Goal: Task Accomplishment & Management: Manage account settings

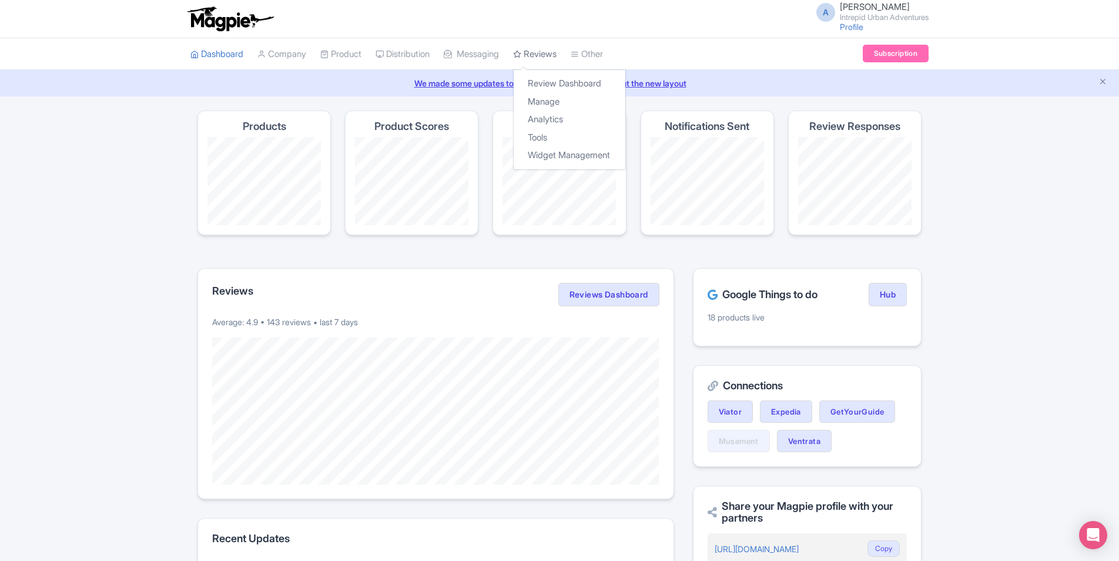
click at [550, 54] on link "Reviews" at bounding box center [534, 54] width 43 height 32
click at [561, 101] on link "Manage" at bounding box center [570, 102] width 112 height 18
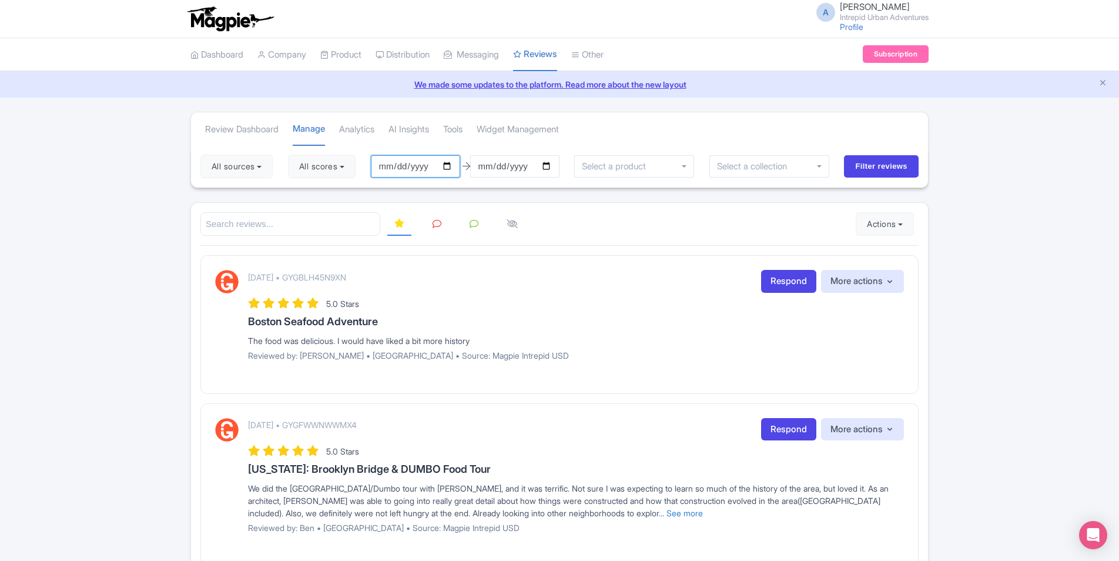
click at [452, 169] on input "2025-06-05" at bounding box center [415, 166] width 89 height 22
type input "2025-08-10"
click at [334, 171] on button "All scores" at bounding box center [322, 167] width 68 height 24
click at [310, 198] on label "5 stars" at bounding box center [323, 194] width 26 height 14
click at [310, 195] on input "5 stars" at bounding box center [314, 191] width 8 height 8
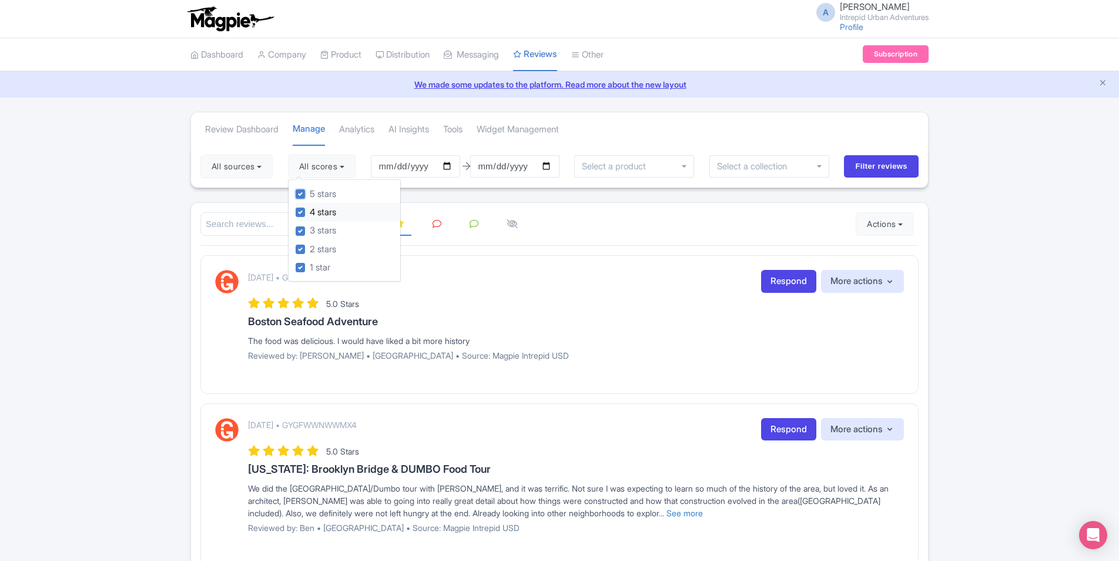
checkbox input "false"
click at [310, 216] on label "4 stars" at bounding box center [323, 213] width 26 height 14
click at [310, 213] on input "4 stars" at bounding box center [314, 209] width 8 height 8
checkbox input "false"
click at [541, 257] on div "September 02, 2025 • GYGBLH45N9XN Respond More actions Hide from this page Hide…" at bounding box center [559, 324] width 718 height 138
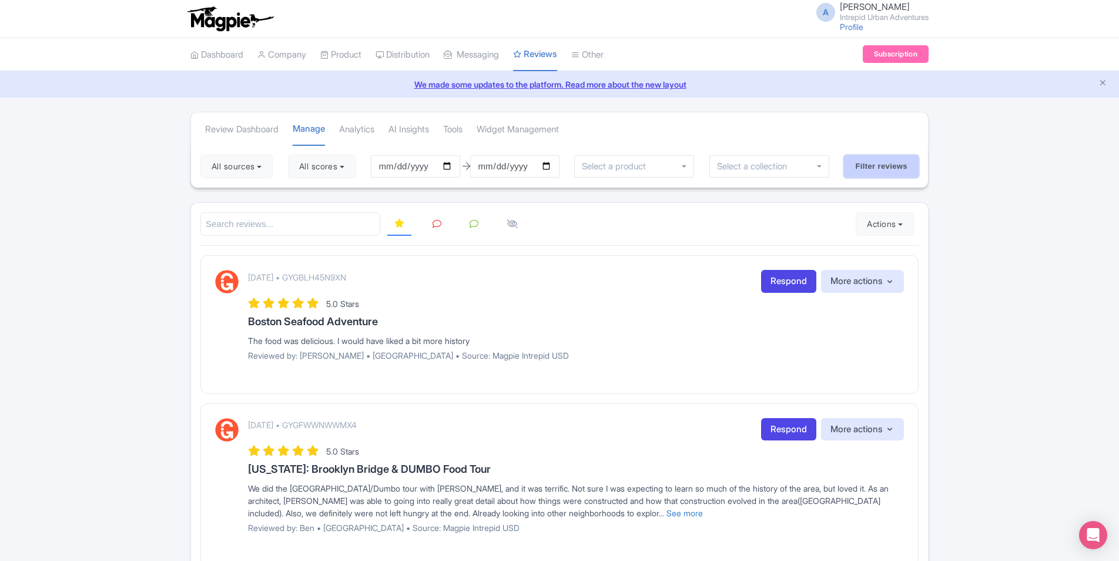
click at [877, 167] on input "Filter reviews" at bounding box center [881, 166] width 75 height 22
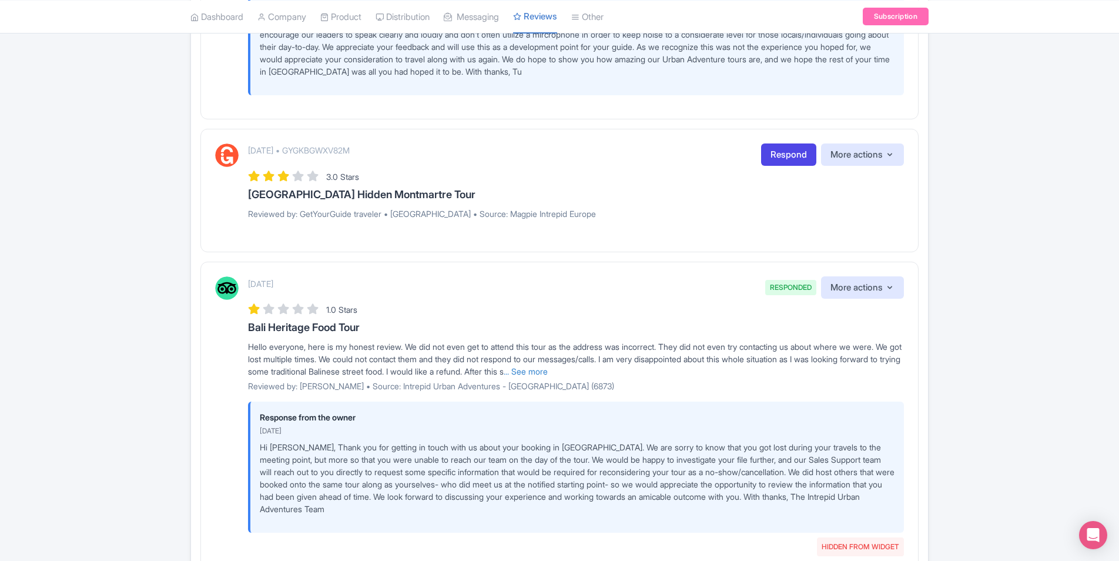
scroll to position [1704, 0]
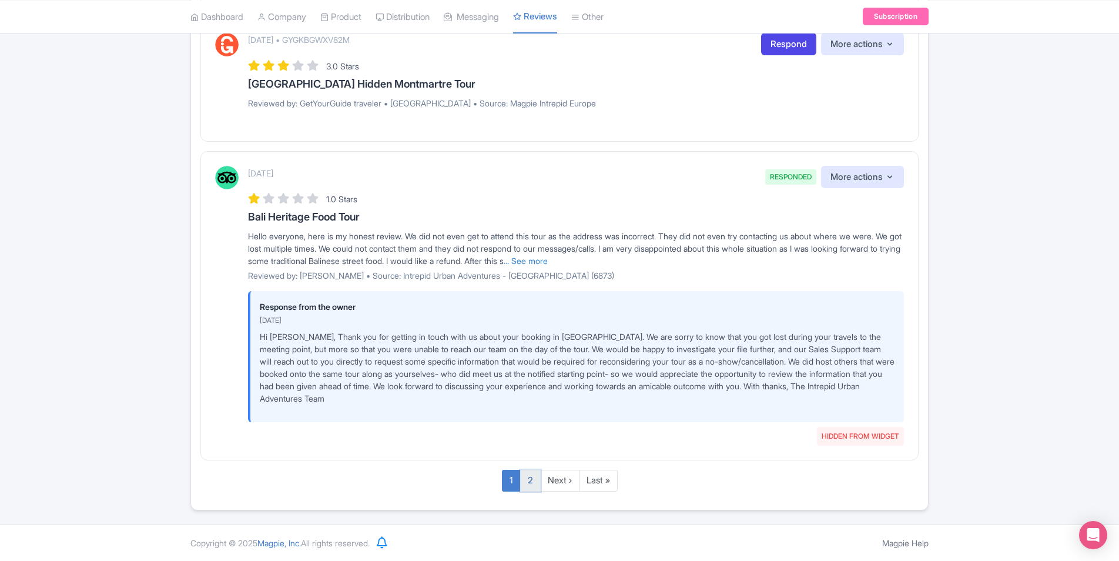
click at [531, 478] on link "2" at bounding box center [530, 481] width 21 height 22
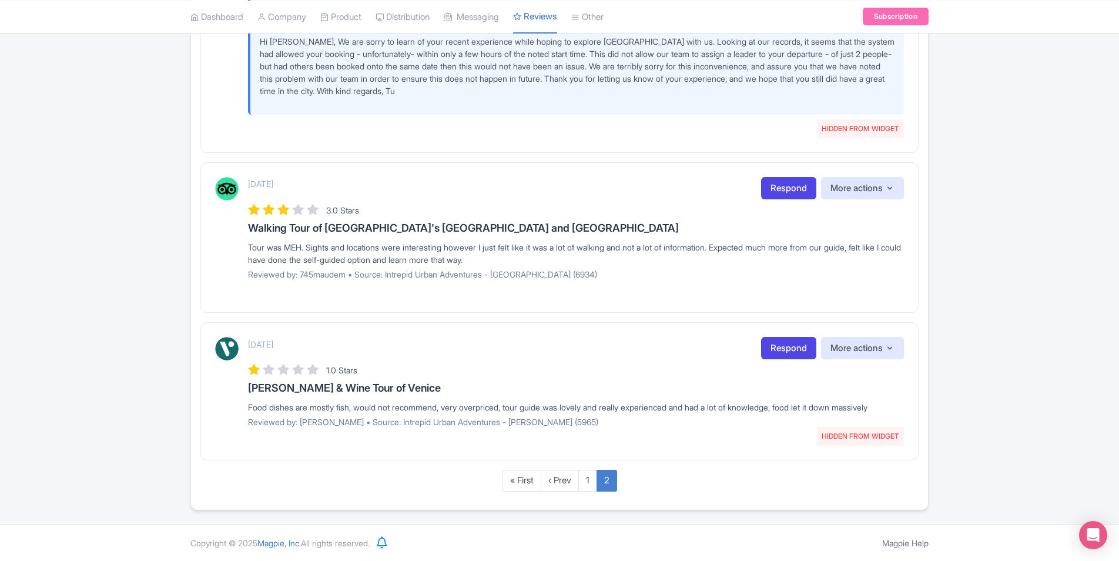
scroll to position [461, 0]
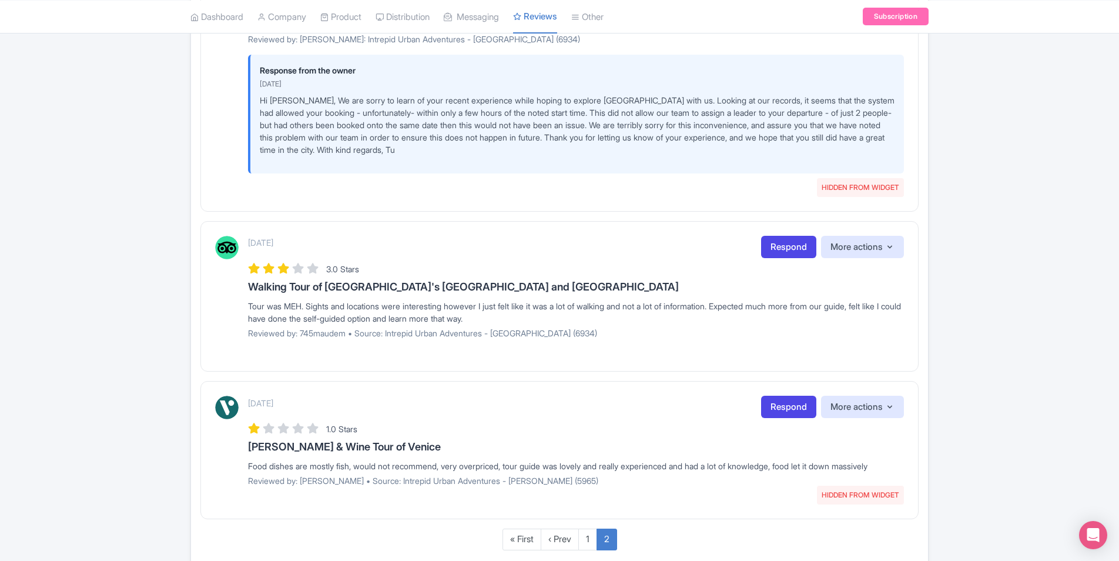
click at [397, 285] on h3 "Walking Tour of [GEOGRAPHIC_DATA]'s [GEOGRAPHIC_DATA] and [GEOGRAPHIC_DATA]" at bounding box center [576, 287] width 656 height 12
click at [399, 284] on h3 "Walking Tour of [GEOGRAPHIC_DATA]'s [GEOGRAPHIC_DATA] and [GEOGRAPHIC_DATA]" at bounding box center [576, 287] width 656 height 12
copy h3 "Kensington"
click at [326, 269] on div "3.0 Stars" at bounding box center [576, 268] width 656 height 16
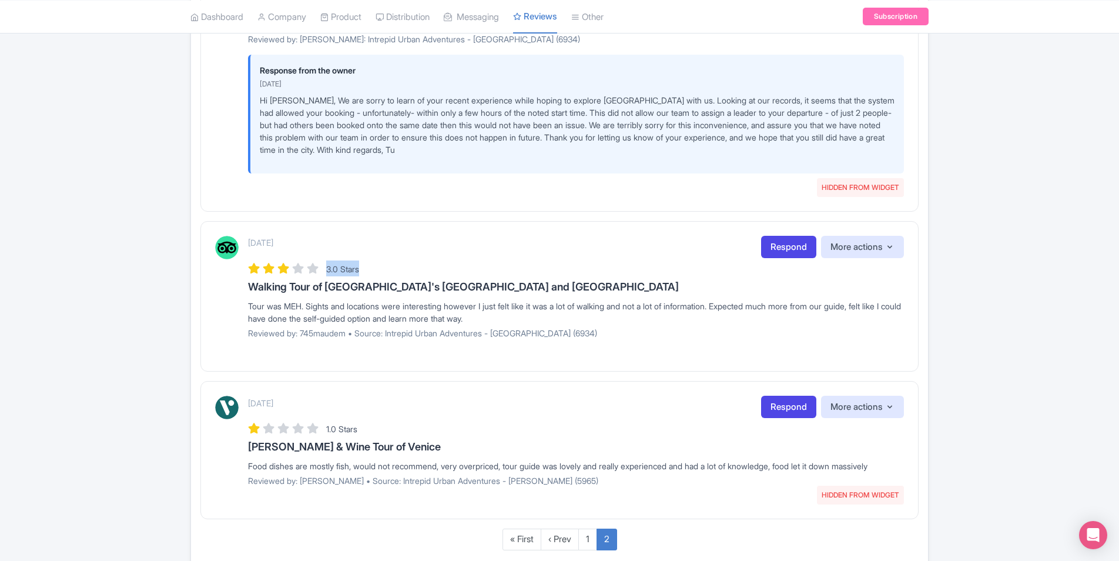
drag, startPoint x: 326, startPoint y: 268, endPoint x: 365, endPoint y: 270, distance: 38.8
click at [365, 270] on div "3.0 Stars" at bounding box center [576, 268] width 656 height 16
copy span "3.0 Stars"
drag, startPoint x: 613, startPoint y: 301, endPoint x: 596, endPoint y: 301, distance: 16.5
click at [609, 301] on div "Tour was MEH. Sights and locations were interesting however I just felt like it…" at bounding box center [576, 312] width 656 height 25
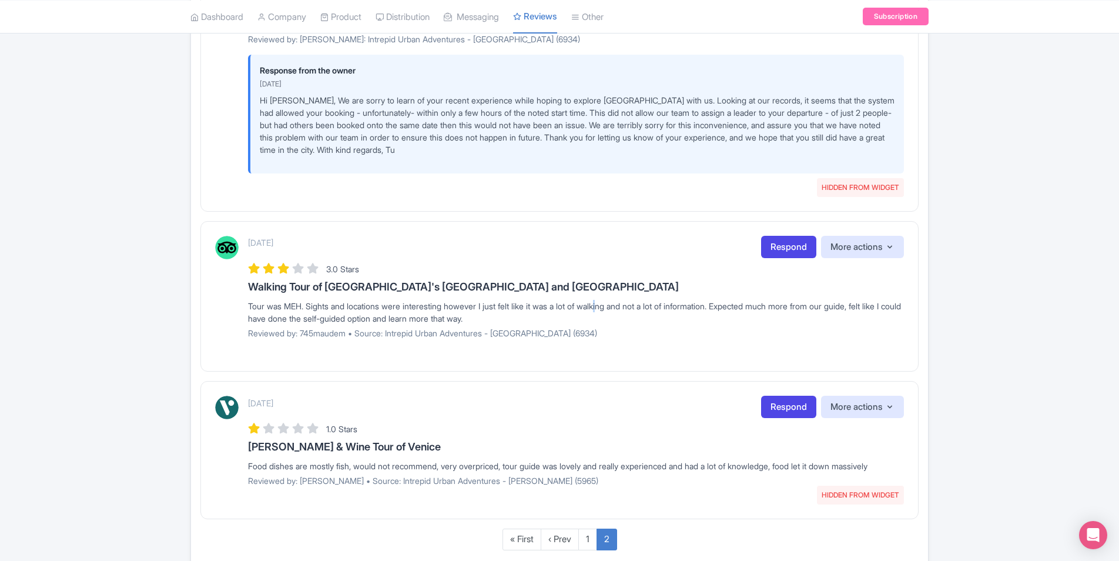
drag, startPoint x: 246, startPoint y: 245, endPoint x: 317, endPoint y: 248, distance: 71.8
click at [317, 248] on div "August 13, 2025 Respond More actions Hide from this page Hide from review widge…" at bounding box center [559, 292] width 689 height 112
copy p "[DATE]"
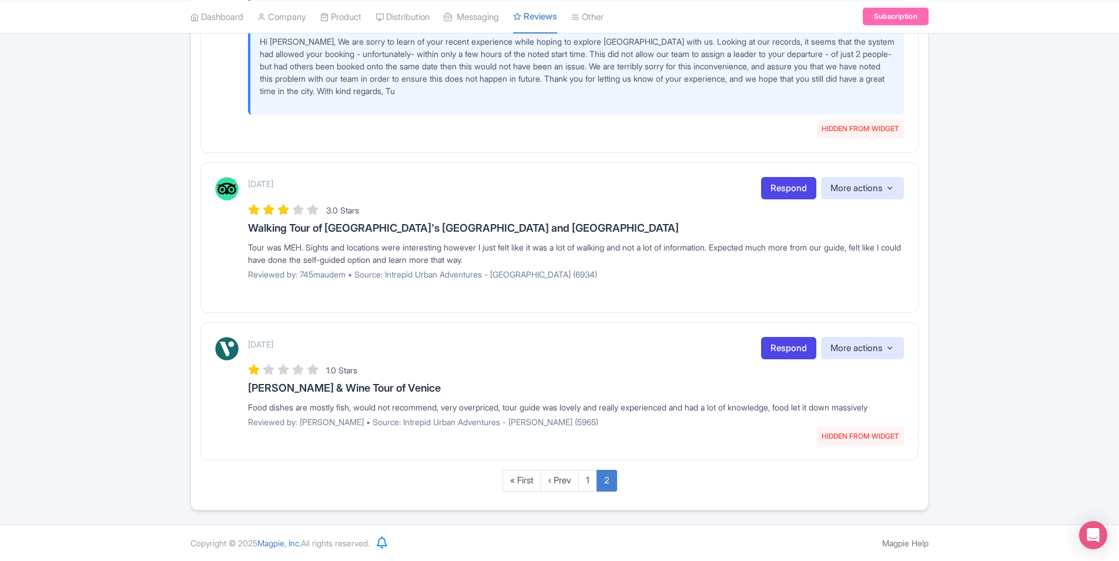
click at [609, 236] on div "August 13, 2025 Respond More actions Hide from this page Hide from review widge…" at bounding box center [576, 233] width 656 height 112
click at [566, 250] on div "Tour was MEH. Sights and locations were interesting however I just felt like it…" at bounding box center [576, 253] width 656 height 25
drag, startPoint x: 565, startPoint y: 247, endPoint x: 721, endPoint y: 244, distance: 156.4
click at [721, 244] on div "Tour was MEH. Sights and locations were interesting however I just felt like it…" at bounding box center [576, 253] width 656 height 25
click at [319, 246] on div "Tour was MEH. Sights and locations were interesting however I just felt like it…" at bounding box center [576, 253] width 656 height 25
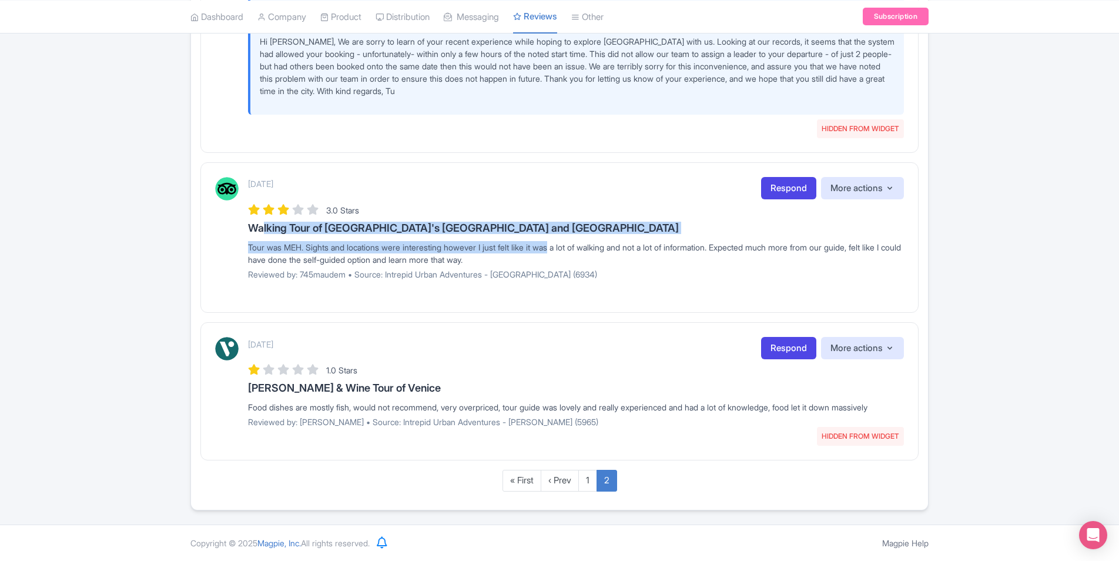
drag, startPoint x: 254, startPoint y: 226, endPoint x: 559, endPoint y: 237, distance: 305.2
click at [559, 237] on div "August 13, 2025 Respond More actions Hide from this page Hide from review widge…" at bounding box center [576, 233] width 656 height 112
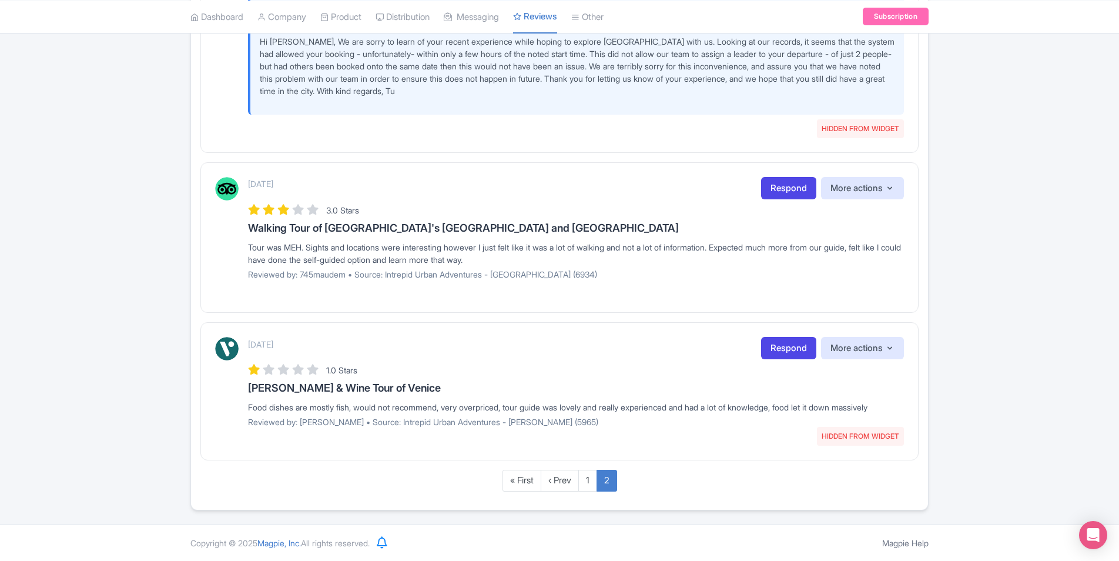
drag, startPoint x: 559, startPoint y: 237, endPoint x: 415, endPoint y: 259, distance: 145.6
click at [425, 259] on div "Tour was MEH. Sights and locations were interesting however I just felt like it…" at bounding box center [576, 253] width 656 height 25
click at [370, 251] on div "Tour was MEH. Sights and locations were interesting however I just felt like it…" at bounding box center [576, 253] width 656 height 25
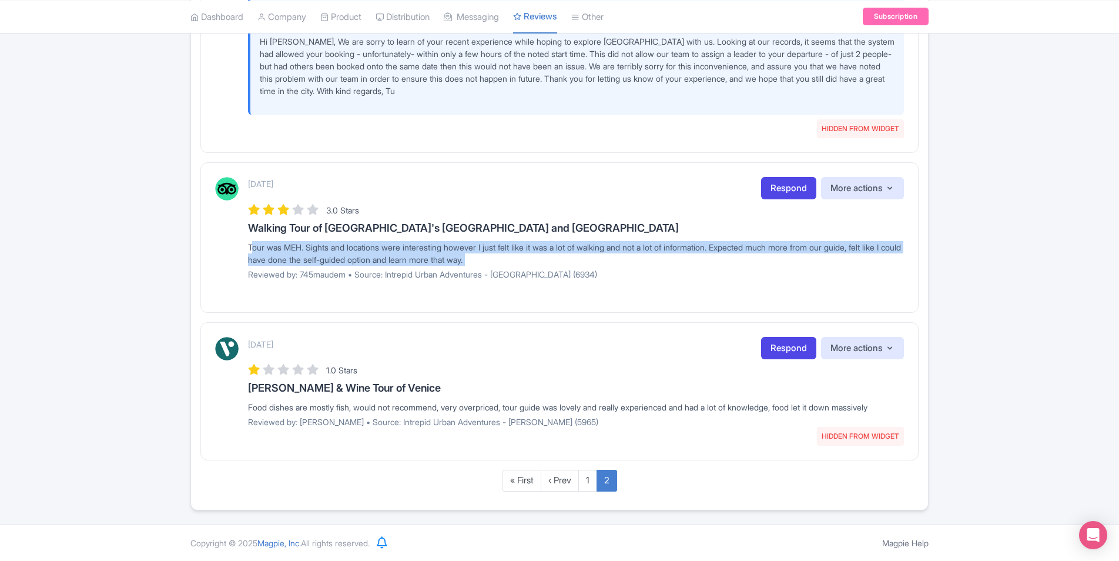
click at [370, 251] on div "Tour was MEH. Sights and locations were interesting however I just felt like it…" at bounding box center [576, 253] width 656 height 25
copy div "Tour was MEH. Sights and locations were interesting however I just felt like it…"
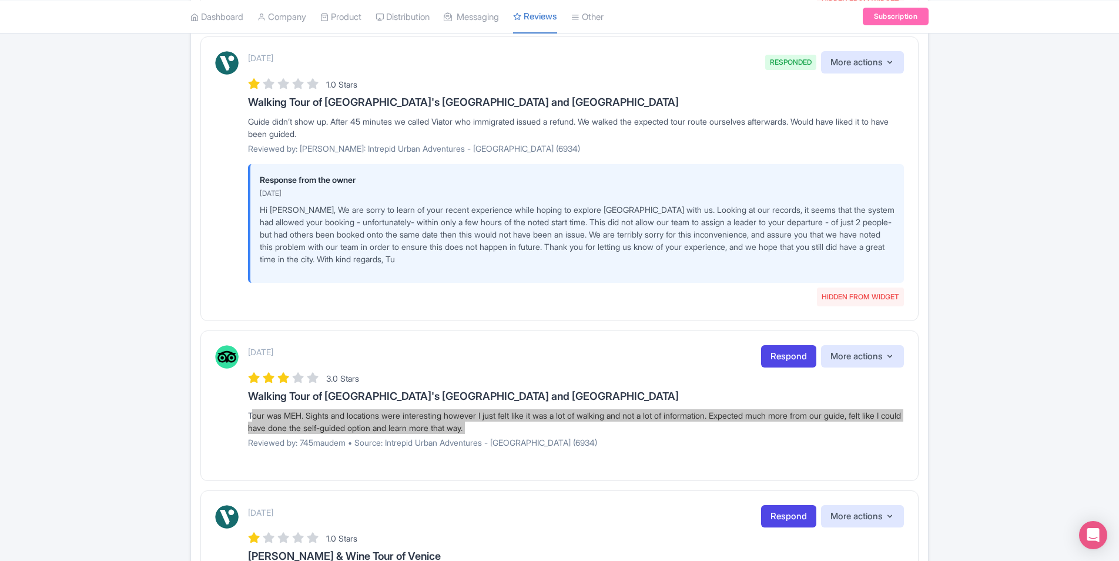
scroll to position [285, 0]
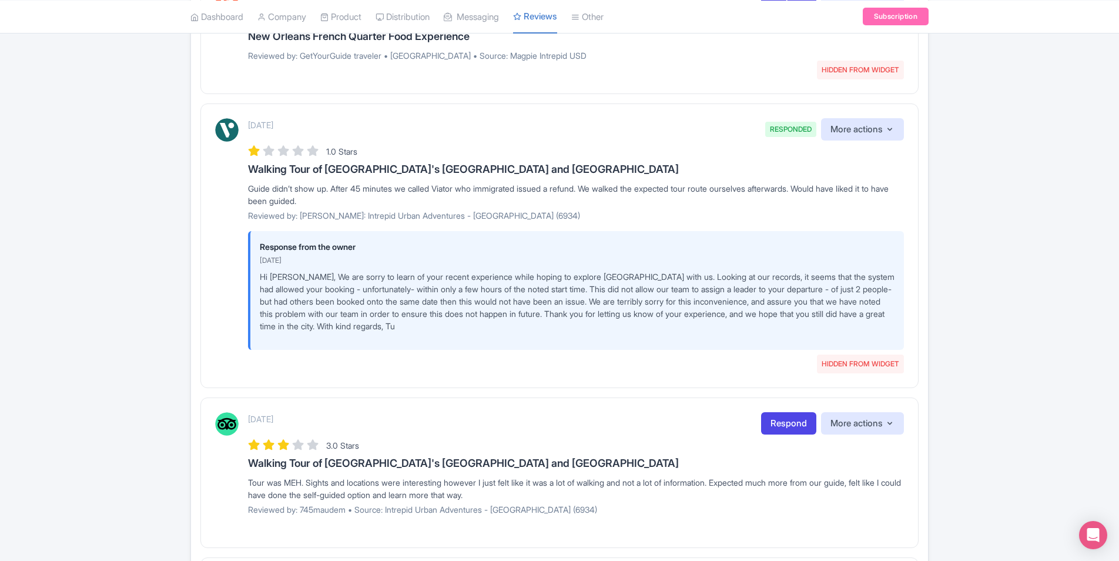
click at [323, 169] on h3 "Walking Tour of [GEOGRAPHIC_DATA]'s [GEOGRAPHIC_DATA] and [GEOGRAPHIC_DATA]" at bounding box center [576, 169] width 656 height 12
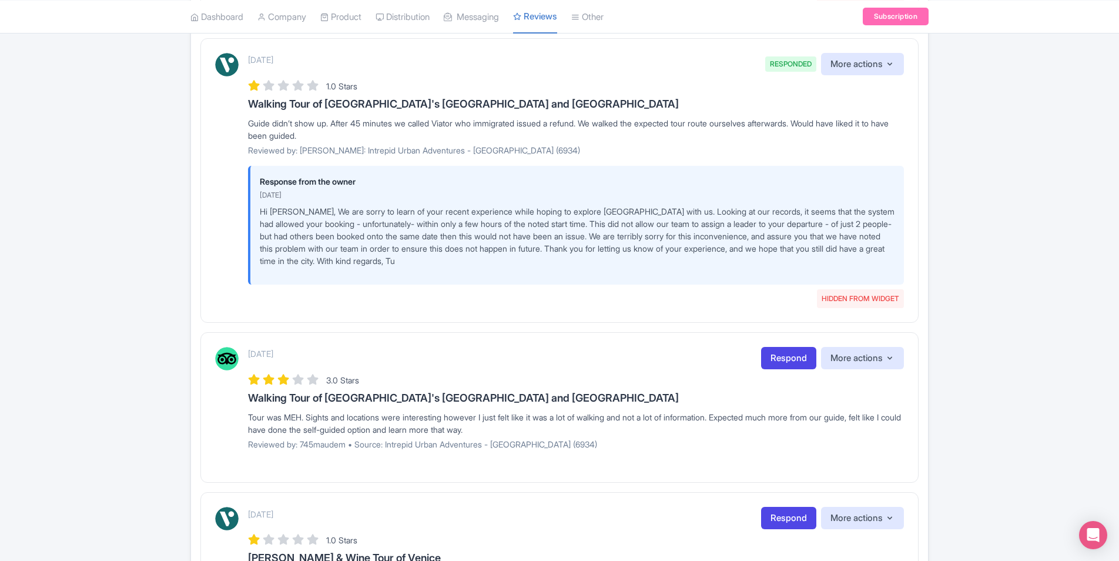
scroll to position [344, 0]
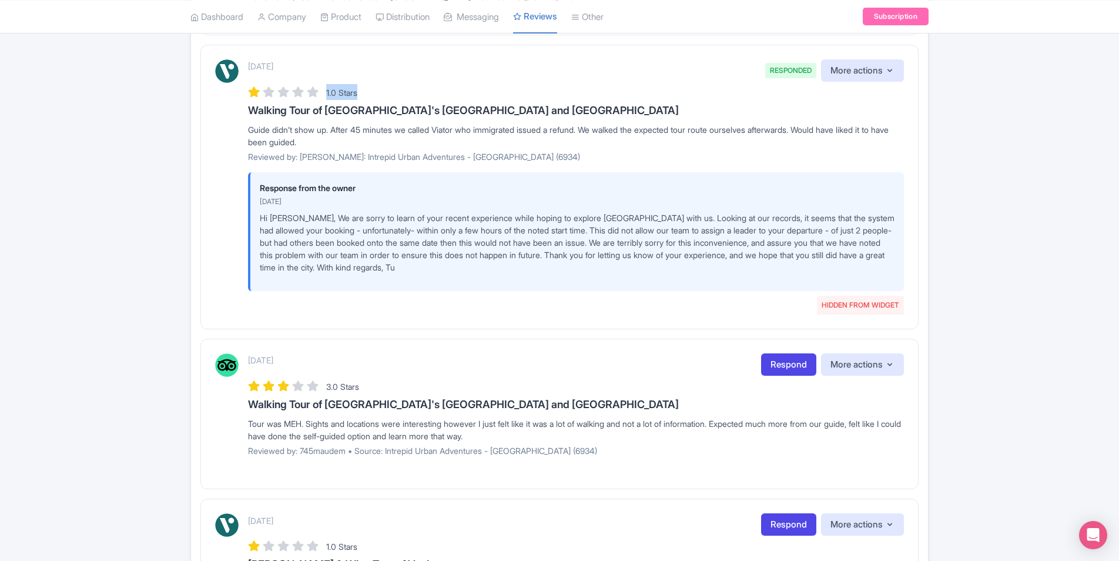
drag, startPoint x: 327, startPoint y: 93, endPoint x: 368, endPoint y: 95, distance: 41.2
click at [368, 95] on div "1.0 Stars" at bounding box center [576, 92] width 656 height 16
copy span "1.0 Stars"
drag, startPoint x: 247, startPoint y: 66, endPoint x: 314, endPoint y: 72, distance: 67.2
click at [314, 72] on div "August 14, 2025 RESPONDED HIDDEN FROM WIDGET More actions Hide from this page U…" at bounding box center [559, 182] width 689 height 246
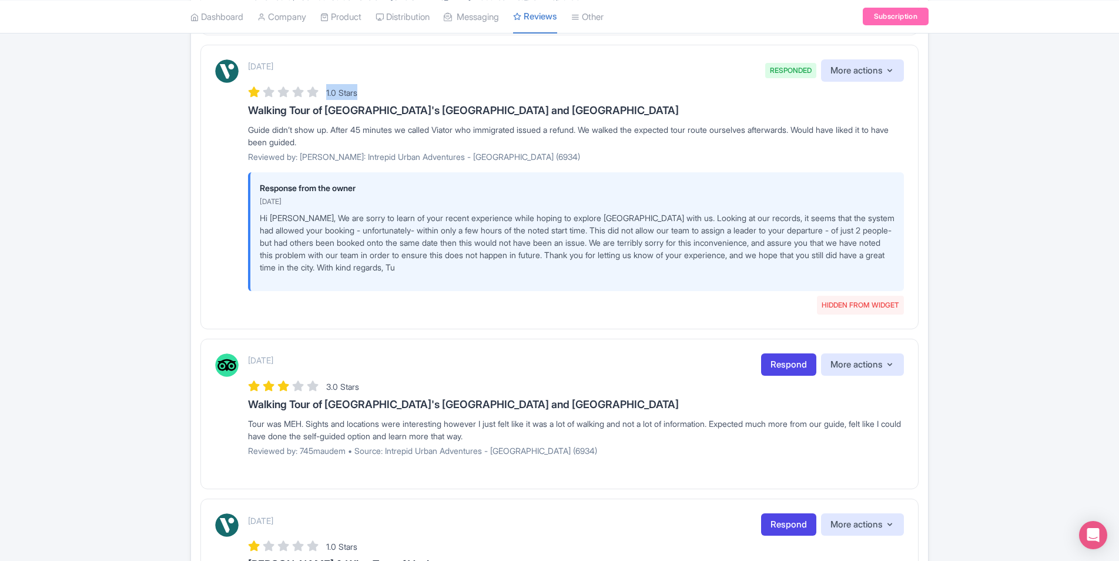
copy p "[DATE]"
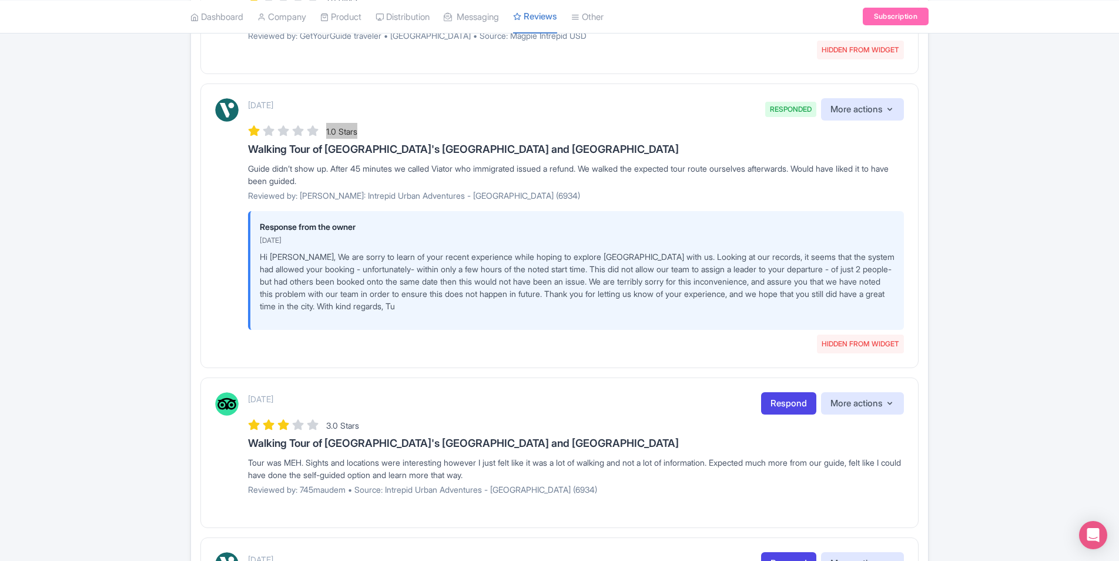
scroll to position [285, 0]
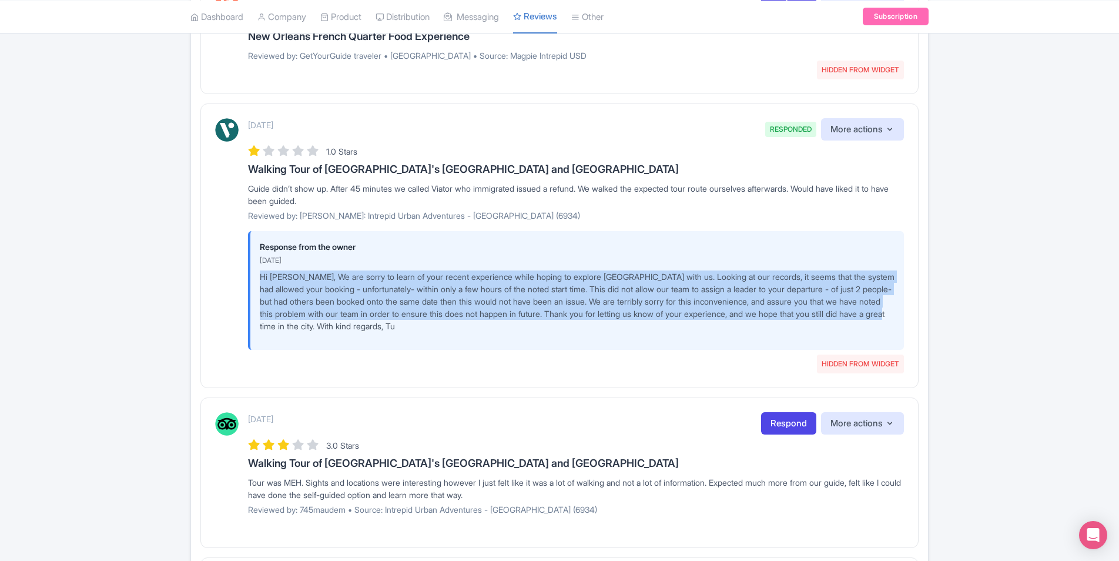
drag, startPoint x: 259, startPoint y: 278, endPoint x: 367, endPoint y: 323, distance: 117.0
click at [367, 323] on div "Response from the owner August 29, 2025 Hi Chris, We are sorry to learn of your…" at bounding box center [576, 290] width 656 height 119
copy p "Hi Chris, We are sorry to learn of your recent experience while hoping to explo…"
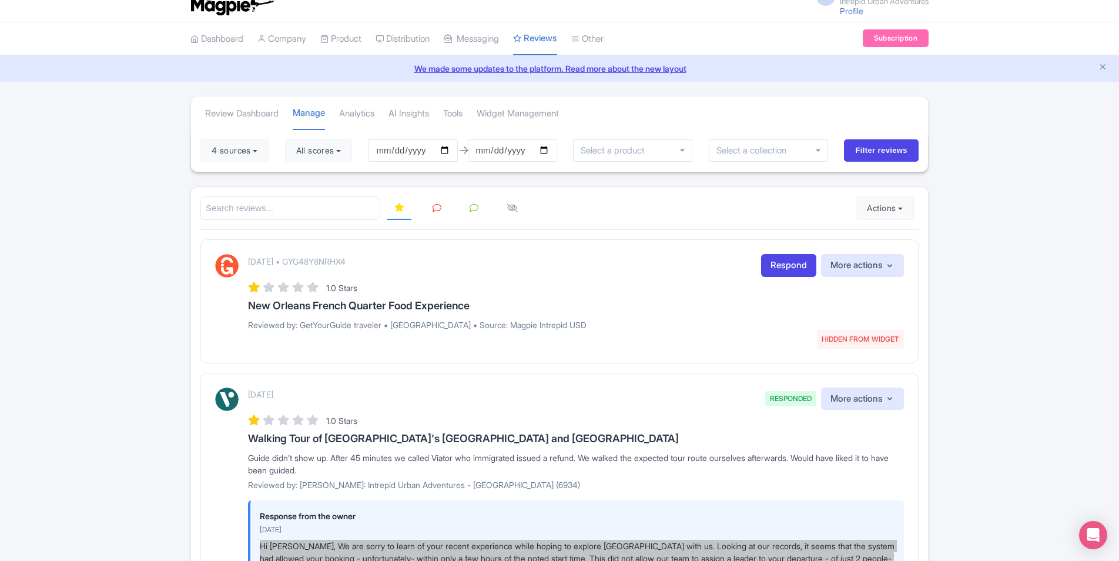
scroll to position [0, 0]
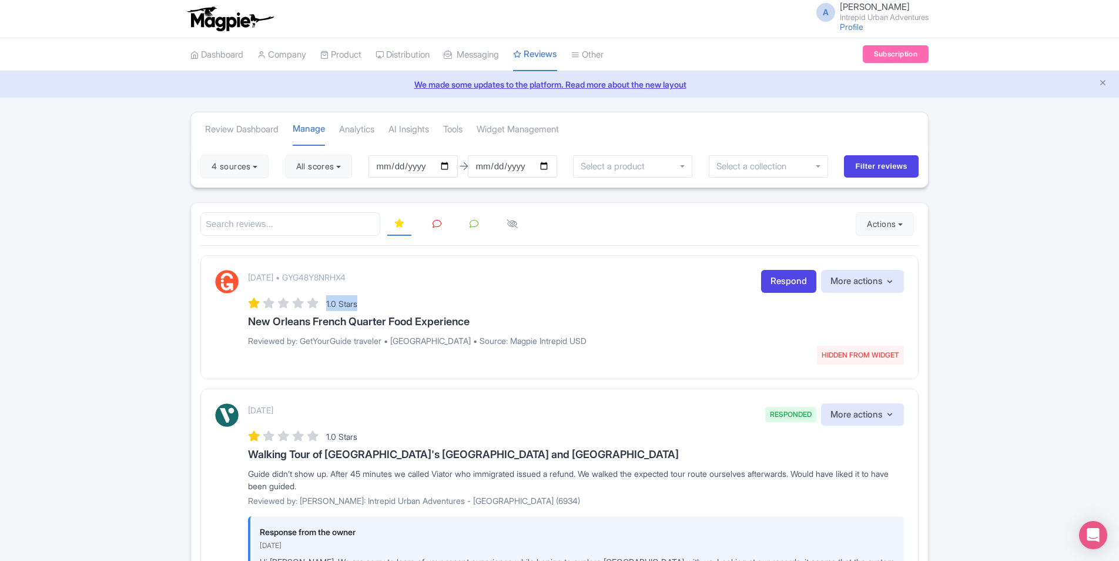
drag, startPoint x: 326, startPoint y: 303, endPoint x: 365, endPoint y: 303, distance: 38.8
click at [365, 303] on div "1.0 Stars" at bounding box center [576, 303] width 656 height 16
copy span "1.0 Stars"
click at [467, 349] on div "August 16, 2025 • GYG48Y8NRHX4 HIDDEN FROM WIDGET Respond More actions Hide fro…" at bounding box center [576, 312] width 656 height 85
drag, startPoint x: 316, startPoint y: 321, endPoint x: 393, endPoint y: 320, distance: 77.0
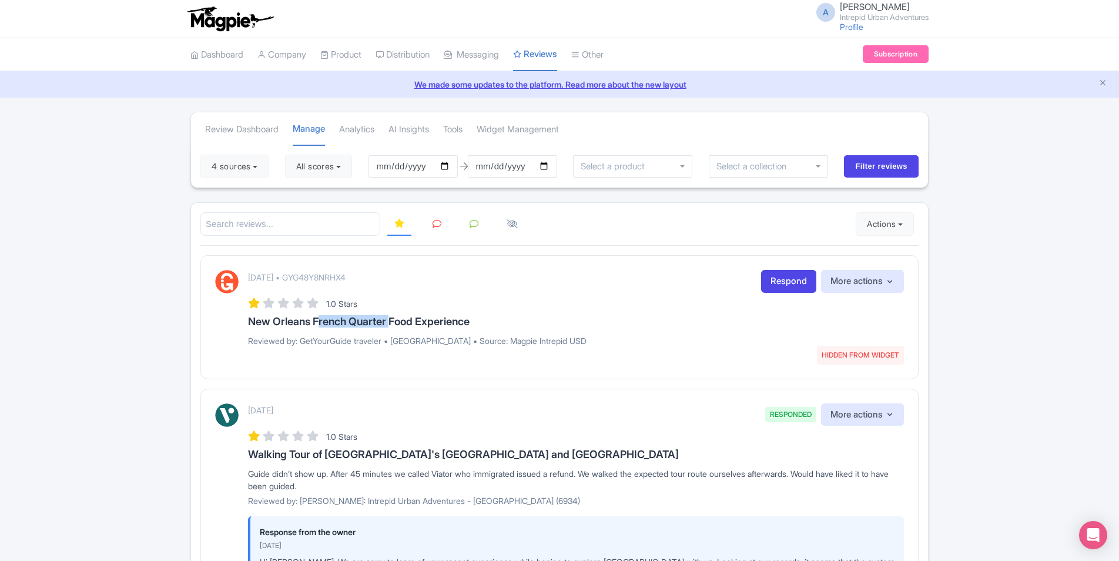
click at [393, 320] on h3 "New Orleans French Quarter Food Experience" at bounding box center [576, 322] width 656 height 12
copy h3 "French Quarter"
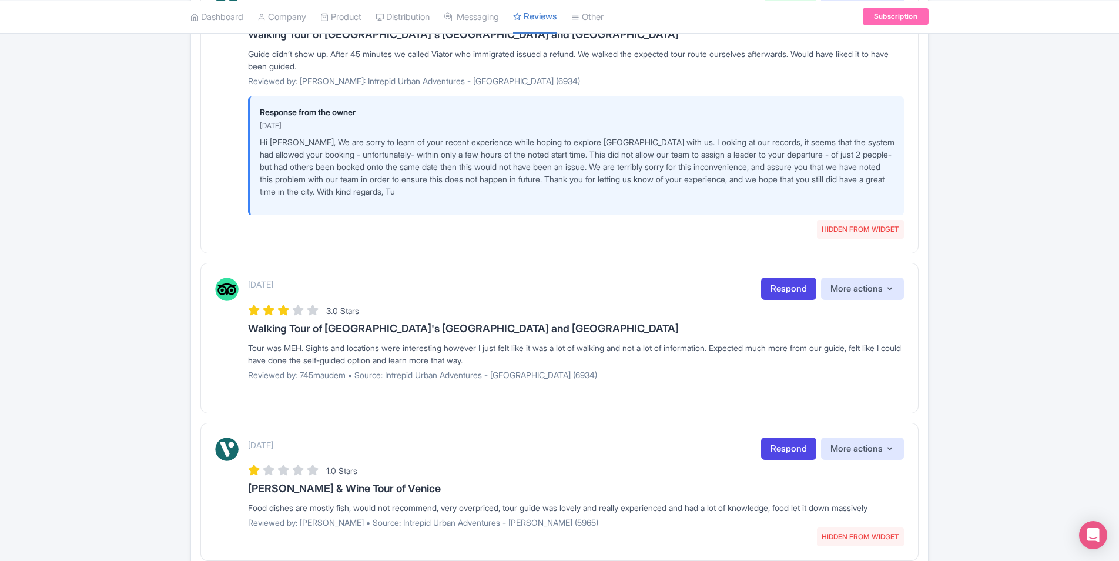
scroll to position [520, 0]
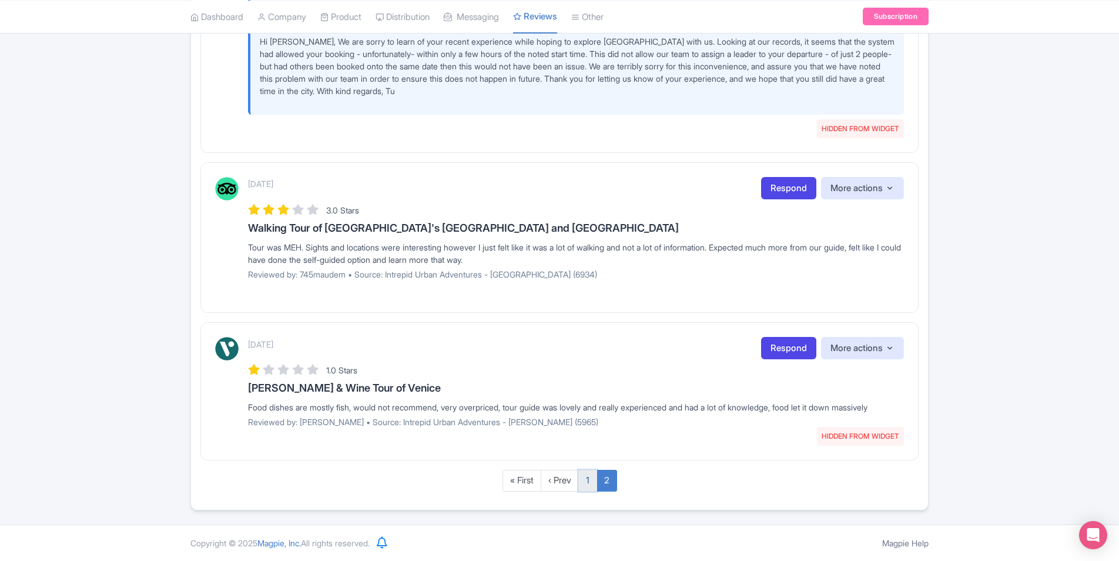
click at [588, 480] on link "1" at bounding box center [587, 481] width 19 height 22
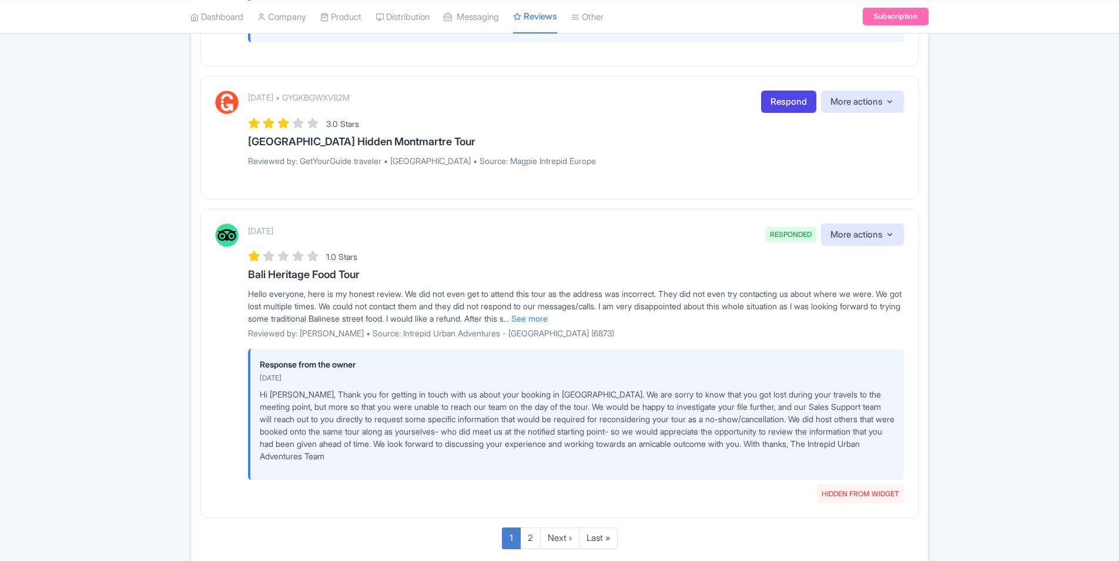
scroll to position [1837, 0]
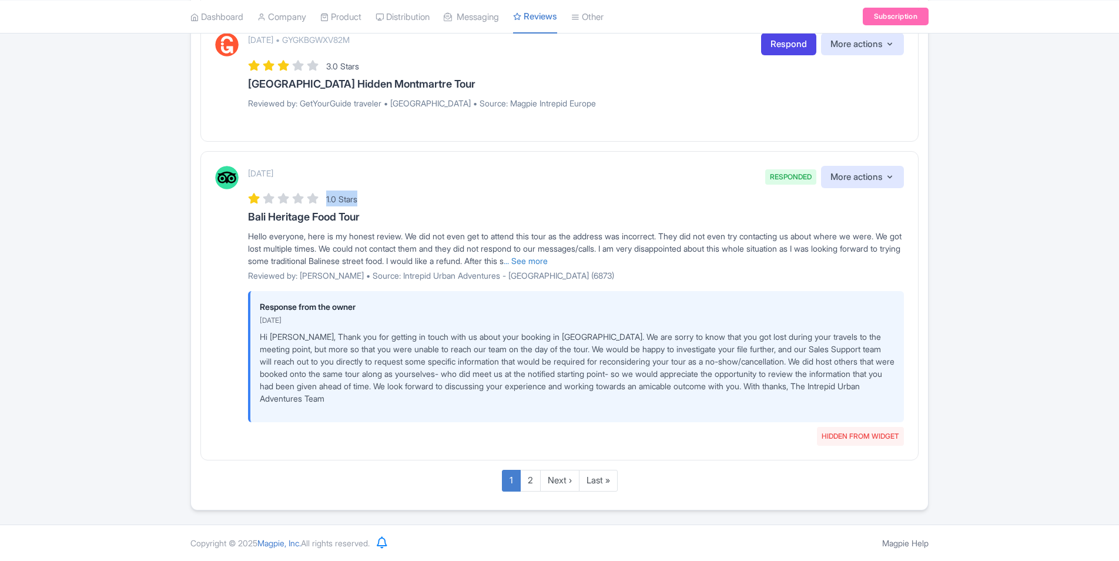
drag, startPoint x: 327, startPoint y: 199, endPoint x: 373, endPoint y: 199, distance: 45.8
click at [373, 199] on div "1.0 Stars" at bounding box center [576, 198] width 656 height 16
copy span "1.0 Stars"
click at [270, 232] on div "Hello everyone, here is my honest review. We did not even get to attend this to…" at bounding box center [576, 248] width 656 height 37
drag, startPoint x: 247, startPoint y: 216, endPoint x: 376, endPoint y: 219, distance: 128.7
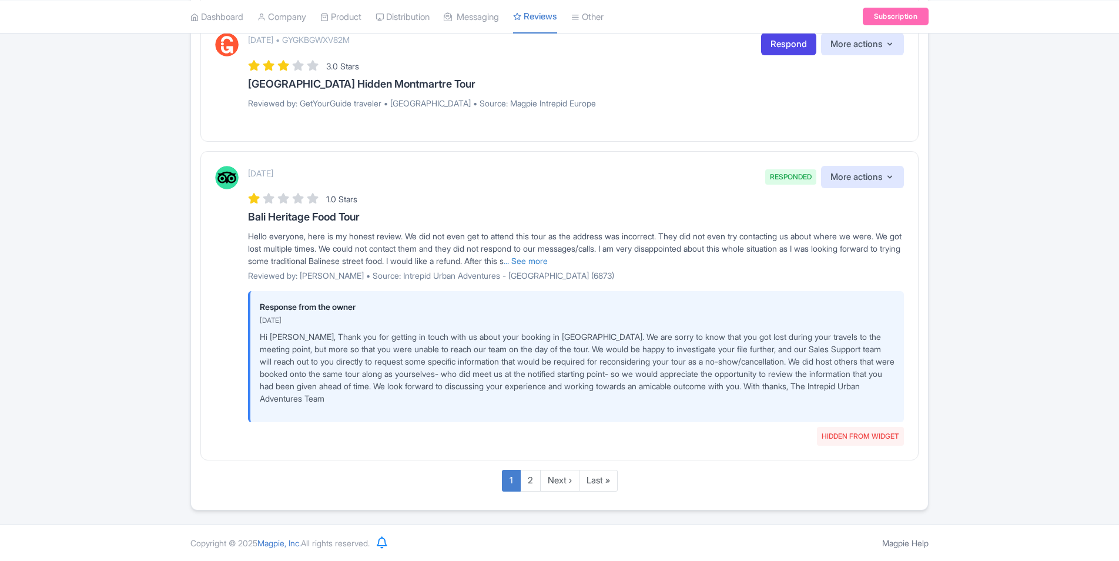
click at [376, 219] on div "August 19, 2025 RESPONDED HIDDEN FROM WIDGET More actions Hide from this page U…" at bounding box center [559, 301] width 689 height 270
copy h3 "Bali Heritage Food Tour"
click at [363, 186] on div "August 19, 2025 RESPONDED HIDDEN FROM WIDGET More actions Hide from this page U…" at bounding box center [576, 177] width 656 height 23
click at [304, 217] on h3 "Bali Heritage Food Tour" at bounding box center [576, 217] width 656 height 12
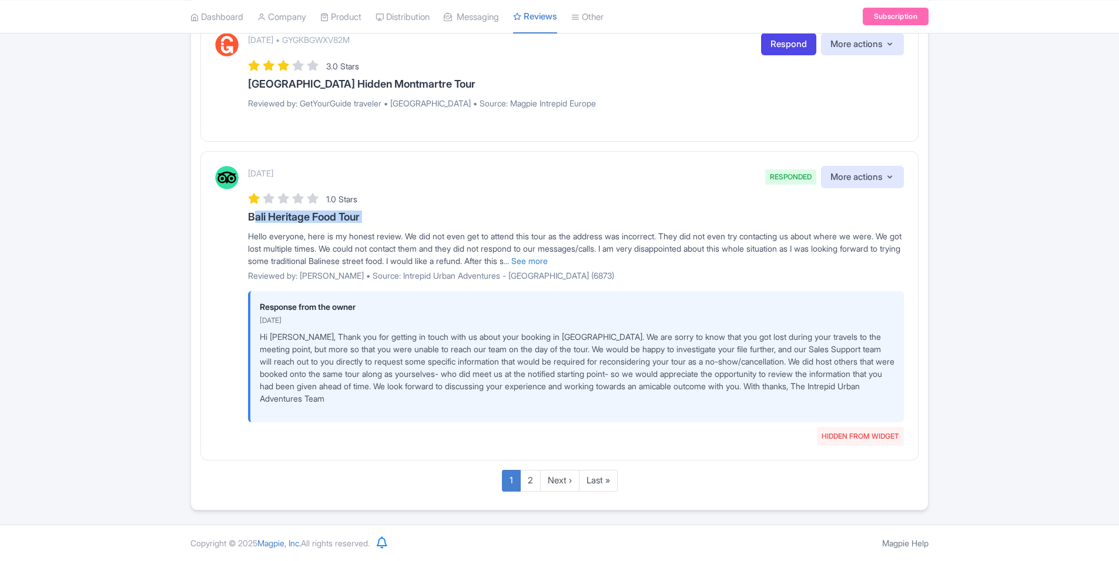
click at [304, 217] on h3 "Bali Heritage Food Tour" at bounding box center [576, 217] width 656 height 12
copy div "Bali Heritage Food Tour"
click at [262, 217] on h3 "Bali Heritage Food Tour" at bounding box center [576, 217] width 656 height 12
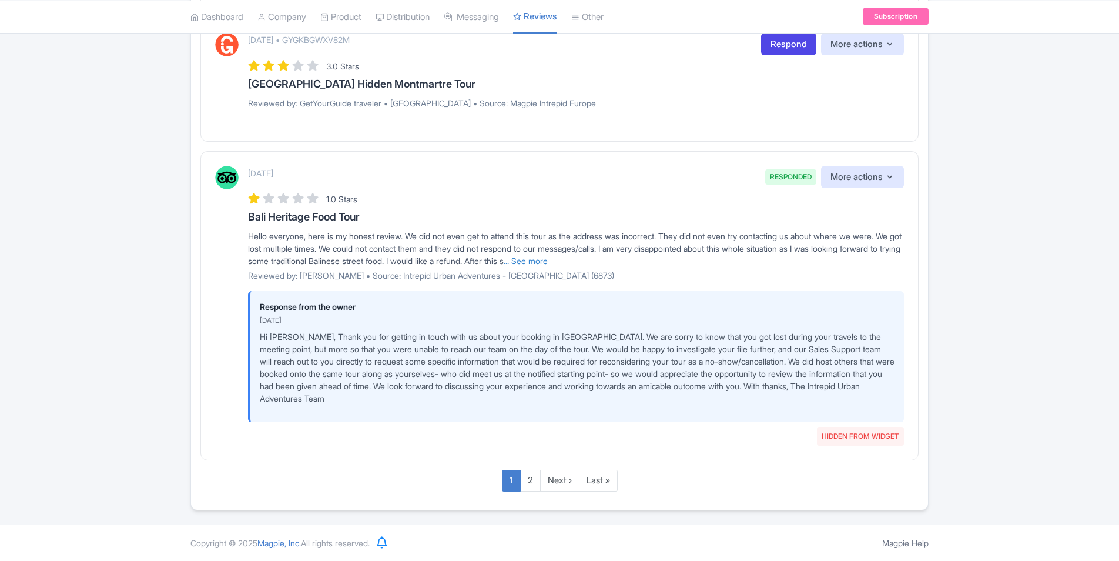
click at [250, 172] on p "August 19, 2025" at bounding box center [260, 173] width 25 height 12
click at [548, 259] on link "... See more" at bounding box center [526, 261] width 44 height 10
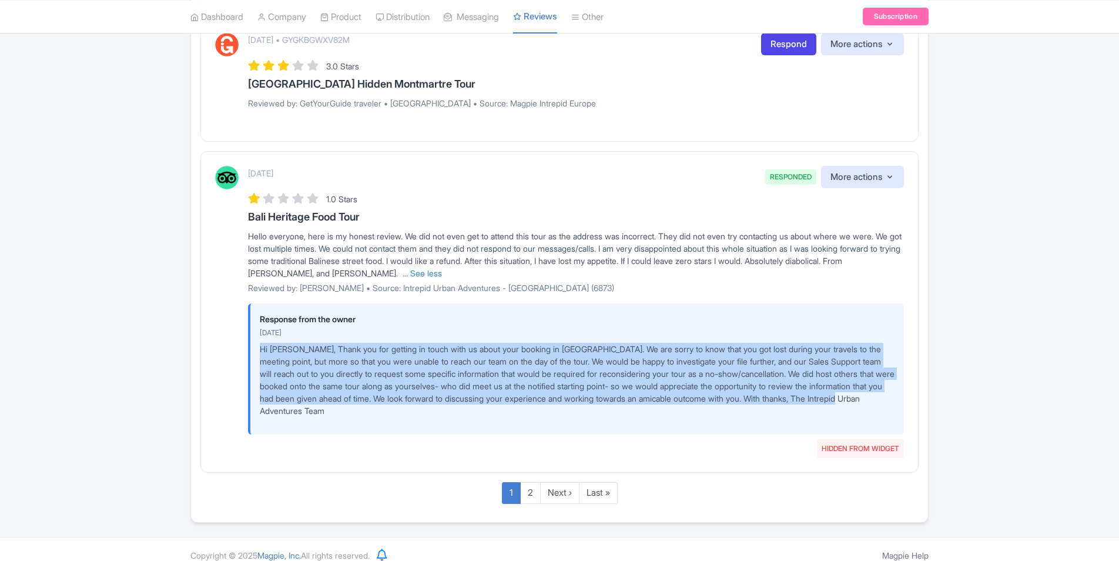
drag, startPoint x: 259, startPoint y: 348, endPoint x: 390, endPoint y: 417, distance: 148.0
click at [390, 417] on div "Response from the owner August 29, 2025 Hi Ruby, Thank you for getting in touch…" at bounding box center [576, 368] width 656 height 131
copy p "Hi Ruby, Thank you for getting in touch with us about your booking in Bali. We …"
click at [350, 383] on p "Hi Ruby, Thank you for getting in touch with us about your booking in Bali. We …" at bounding box center [577, 380] width 635 height 74
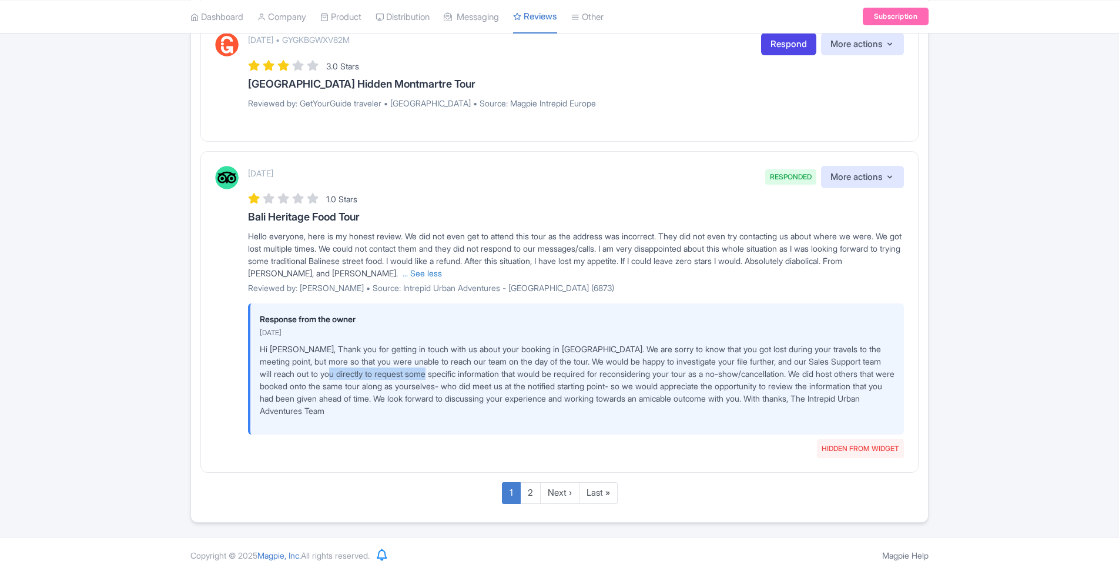
drag, startPoint x: 351, startPoint y: 374, endPoint x: 451, endPoint y: 374, distance: 99.9
click at [451, 374] on p "Hi Ruby, Thank you for getting in touch with us about your booking in Bali. We …" at bounding box center [577, 380] width 635 height 74
copy p "some specific information"
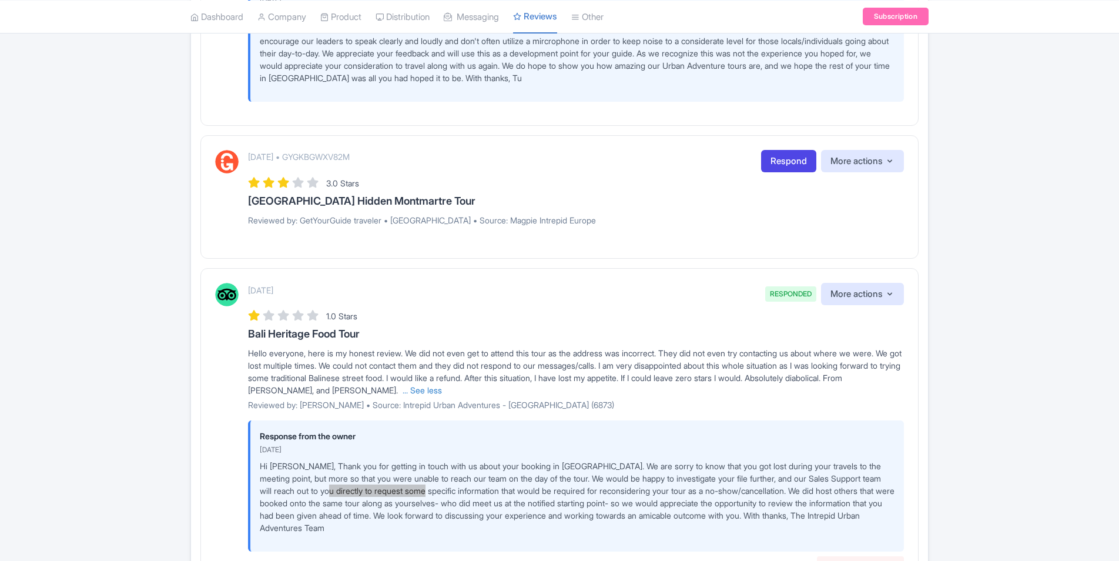
scroll to position [1719, 0]
click at [263, 199] on h3 "Paris Hidden Montmartre Tour" at bounding box center [576, 202] width 656 height 12
copy div "Paris Hidden Montmartre Tour"
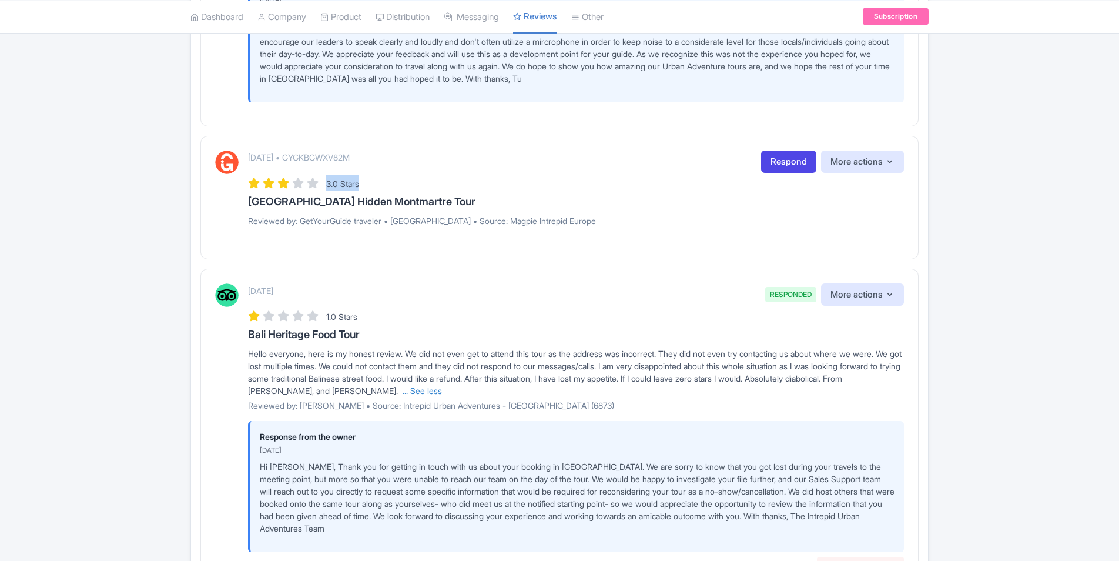
drag, startPoint x: 328, startPoint y: 183, endPoint x: 385, endPoint y: 185, distance: 56.4
click at [385, 185] on div "3.0 Stars" at bounding box center [576, 183] width 656 height 16
copy span "3.0 Stars"
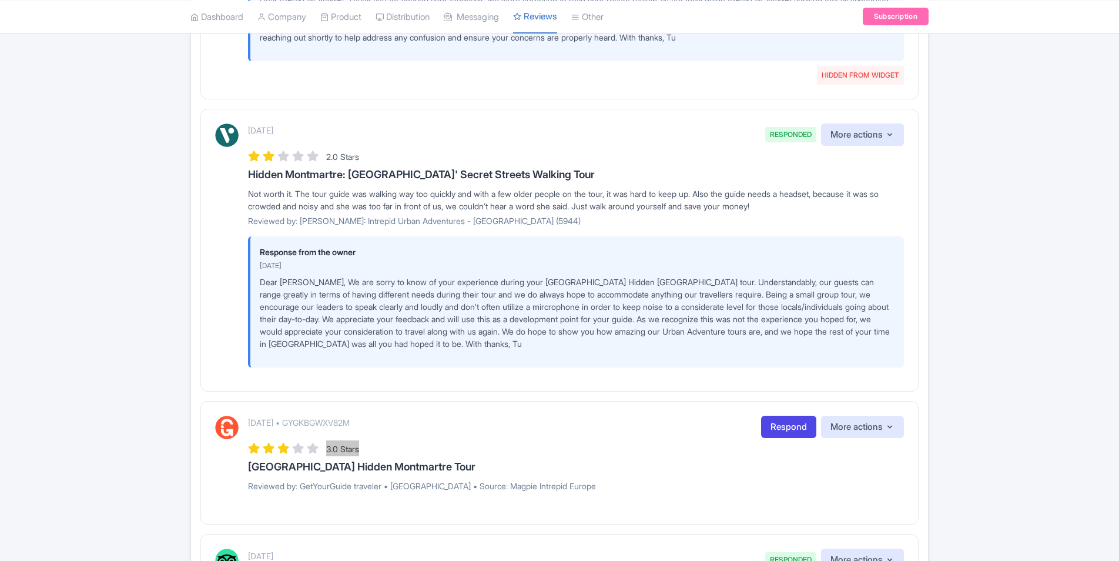
scroll to position [1426, 0]
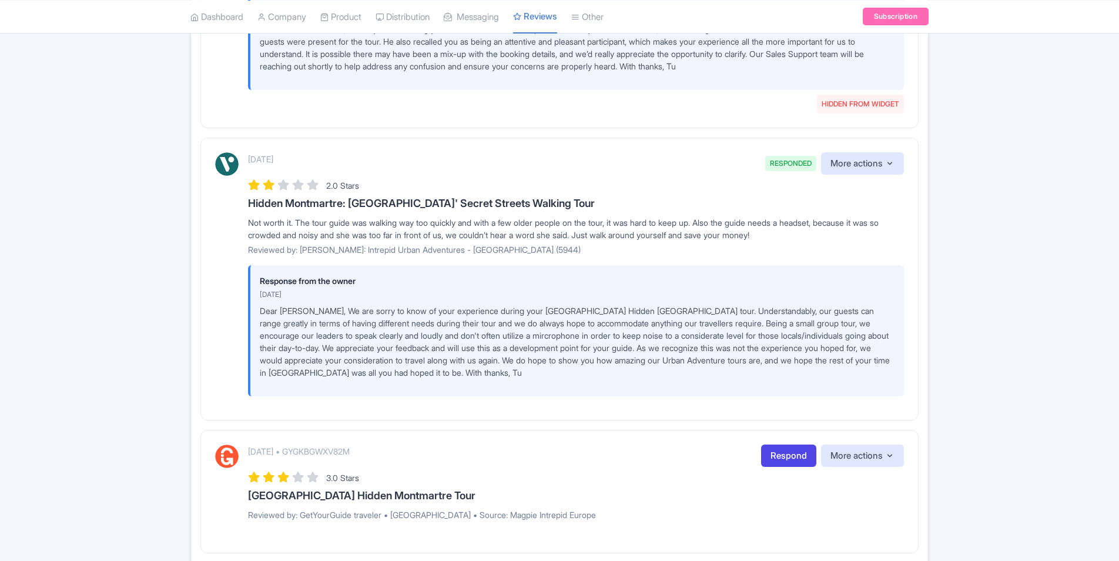
click at [303, 202] on h3 "Hidden Montmartre: Paris' Secret Streets Walking Tour" at bounding box center [576, 203] width 656 height 12
copy div "Hidden Montmartre: Paris' Secret Streets Walking Tour"
drag, startPoint x: 248, startPoint y: 159, endPoint x: 328, endPoint y: 159, distance: 80.5
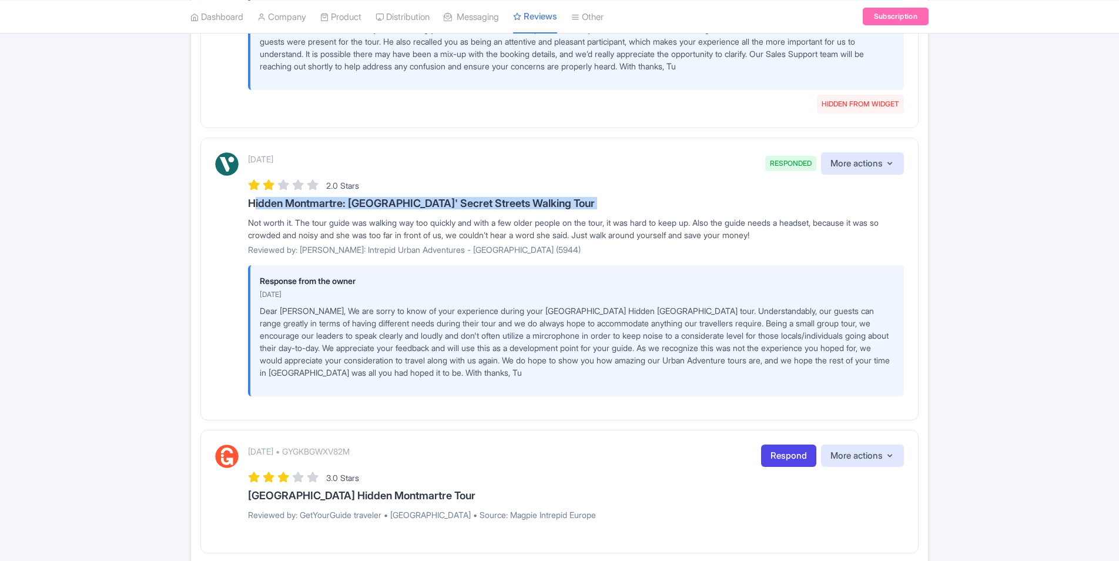
click at [328, 159] on div "August 21, 2025 RESPONDED More actions Hide from this page Hide from review wid…" at bounding box center [576, 163] width 656 height 23
copy p "August 21, 2025"
drag, startPoint x: 328, startPoint y: 185, endPoint x: 386, endPoint y: 185, distance: 58.2
click at [386, 185] on div "2.0 Stars" at bounding box center [576, 185] width 656 height 16
copy span "2.0 Stars"
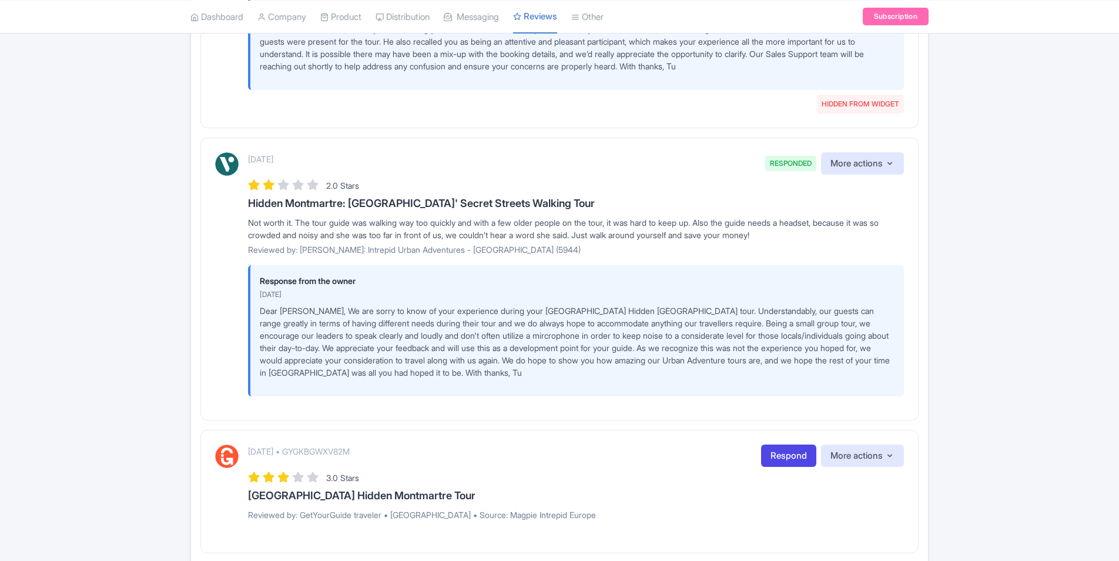
click at [451, 348] on p "Dear Carol, We are sorry to know of your experience during your Paris Hidden Mo…" at bounding box center [577, 341] width 635 height 74
drag, startPoint x: 765, startPoint y: 319, endPoint x: 749, endPoint y: 313, distance: 16.4
click at [764, 319] on p "Dear Carol, We are sorry to know of your experience during your Paris Hidden Mo…" at bounding box center [577, 341] width 635 height 74
drag, startPoint x: 858, startPoint y: 312, endPoint x: 347, endPoint y: 324, distance: 511.4
click at [347, 324] on p "Dear Carol, We are sorry to know of your experience during your Paris Hidden Mo…" at bounding box center [577, 341] width 635 height 74
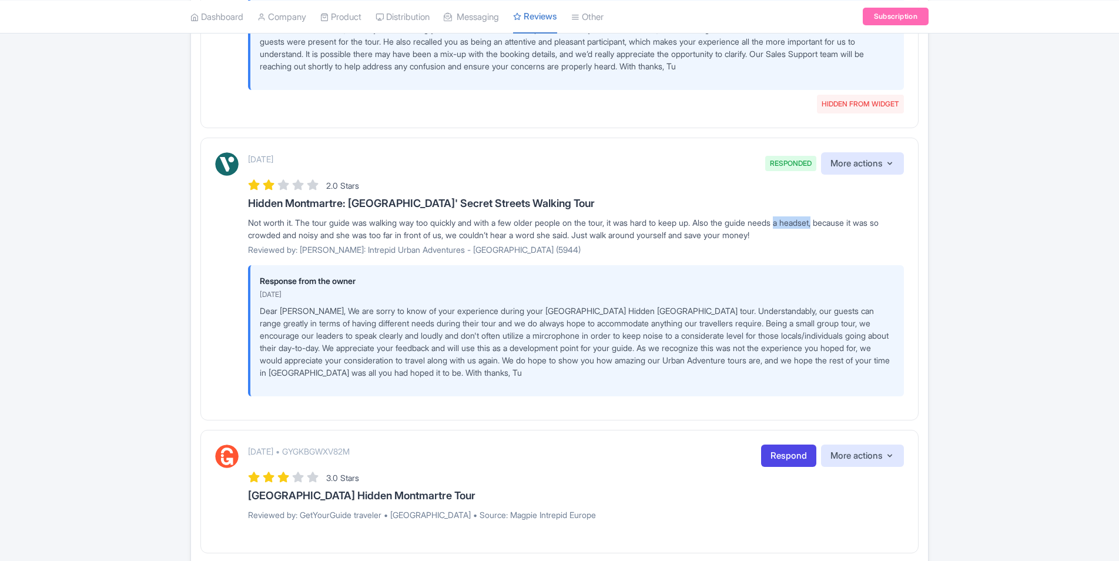
drag, startPoint x: 799, startPoint y: 222, endPoint x: 840, endPoint y: 221, distance: 40.6
click at [840, 221] on div "Not worth it. The tour guide was walking way too quickly and with a few older p…" at bounding box center [576, 228] width 656 height 25
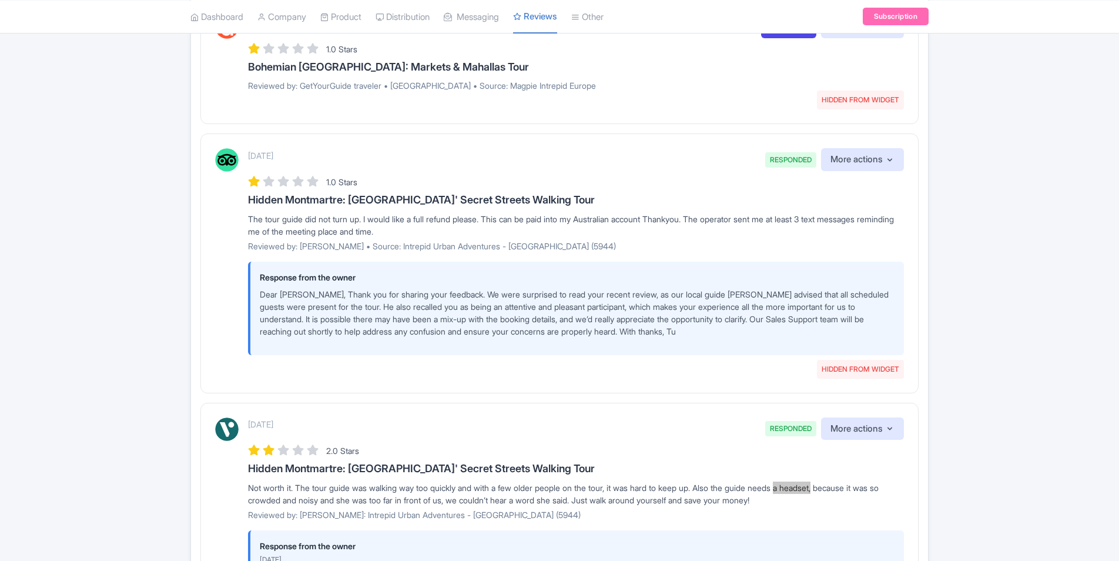
scroll to position [1132, 0]
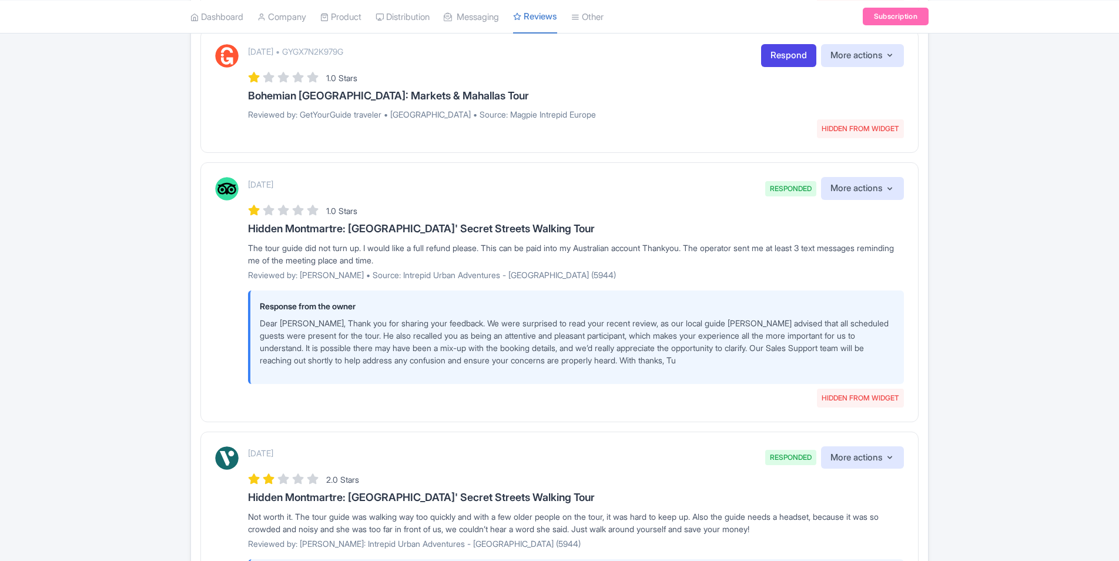
click at [287, 229] on h3 "Hidden Montmartre: Paris' Secret Streets Walking Tour" at bounding box center [576, 229] width 656 height 12
drag, startPoint x: 247, startPoint y: 185, endPoint x: 328, endPoint y: 190, distance: 81.8
click at [328, 190] on div "August 21, 2025 RESPONDED HIDDEN FROM WIDGET More actions Hide from this page U…" at bounding box center [559, 287] width 689 height 220
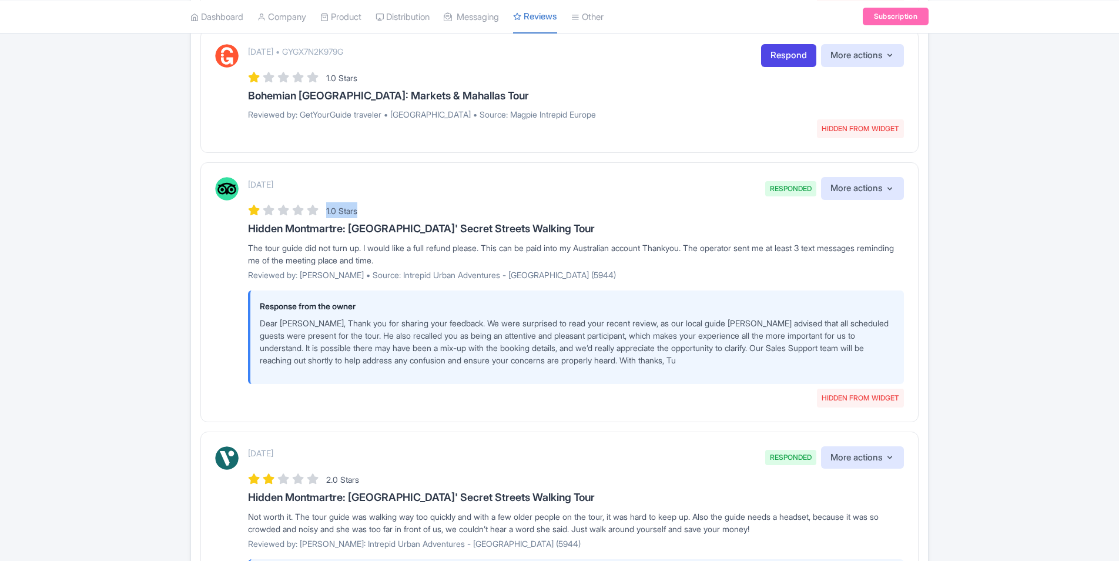
drag, startPoint x: 326, startPoint y: 209, endPoint x: 372, endPoint y: 210, distance: 45.8
click at [372, 210] on div "1.0 Stars" at bounding box center [576, 210] width 656 height 16
drag, startPoint x: 717, startPoint y: 321, endPoint x: 335, endPoint y: 336, distance: 382.3
click at [335, 336] on p "Dear Lyn, Thank you for sharing your feedback. We were surprised to read your r…" at bounding box center [577, 341] width 635 height 49
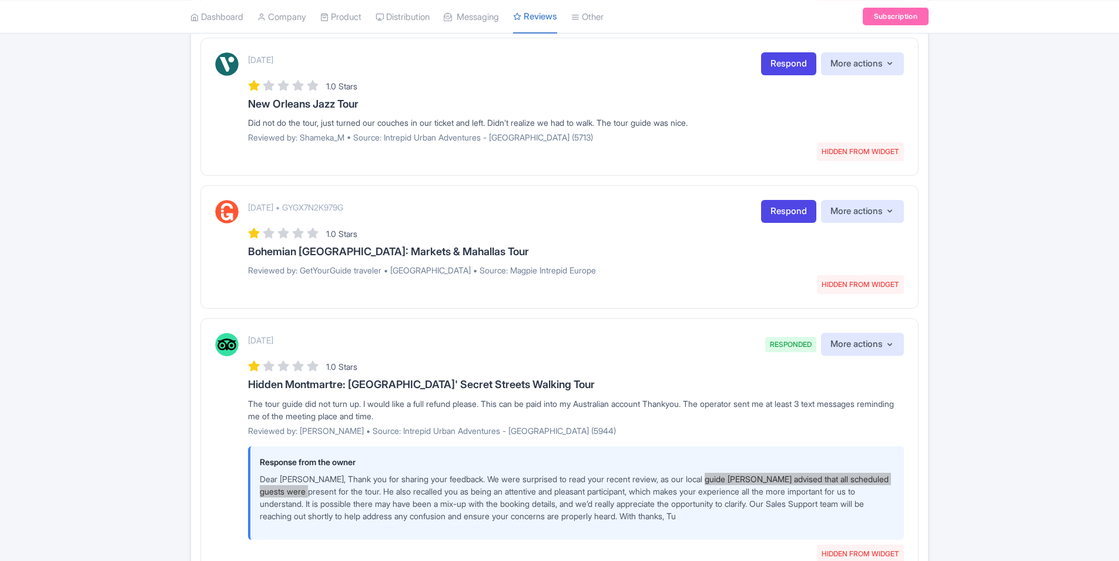
scroll to position [956, 0]
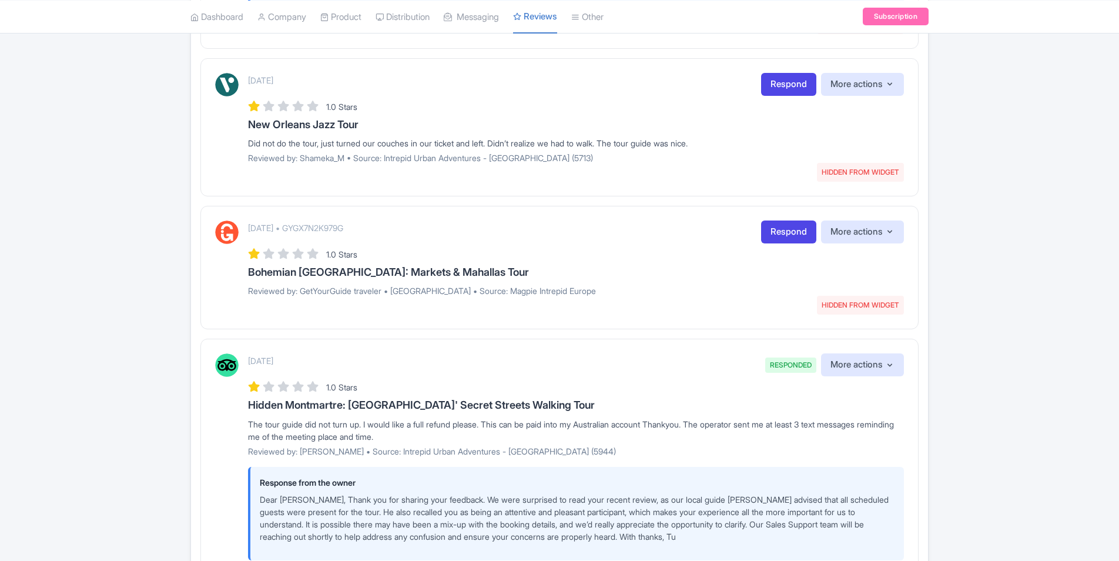
click at [331, 269] on h3 "Bohemian Bucharest: Markets & Mahallas Tour" at bounding box center [576, 272] width 656 height 12
click at [330, 269] on h3 "Bohemian Bucharest: Markets & Mahallas Tour" at bounding box center [576, 272] width 656 height 12
drag, startPoint x: 328, startPoint y: 254, endPoint x: 380, endPoint y: 255, distance: 51.7
click at [380, 255] on div "1.0 Stars" at bounding box center [576, 254] width 656 height 16
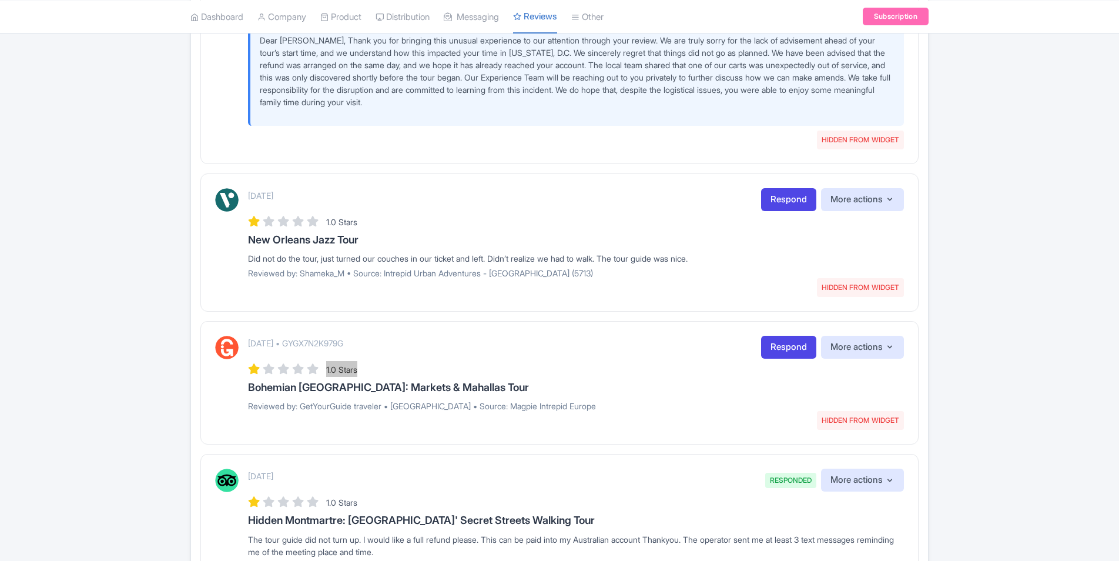
scroll to position [838, 0]
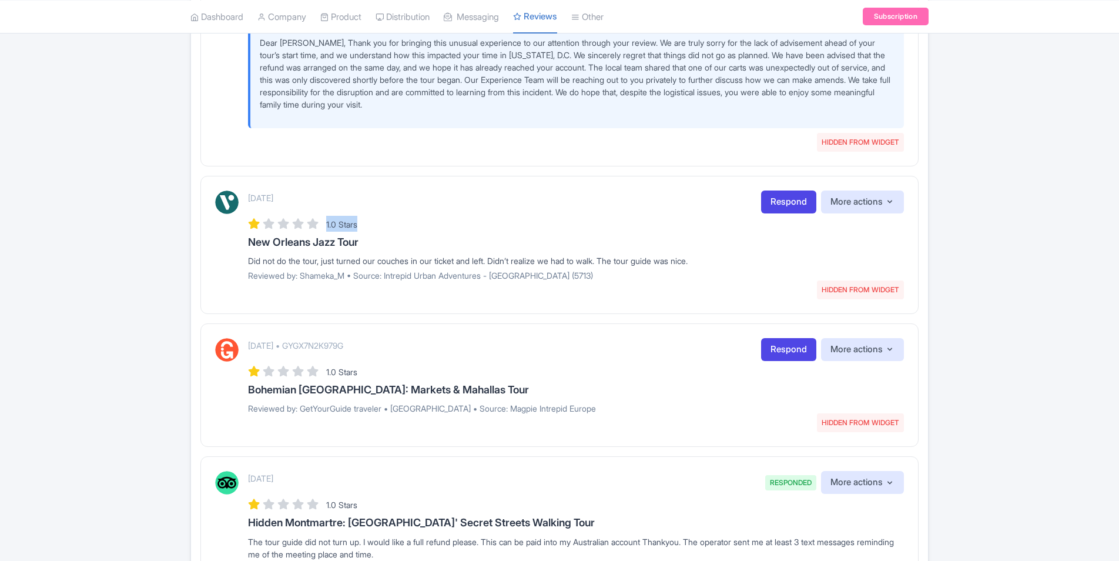
drag, startPoint x: 327, startPoint y: 226, endPoint x: 369, endPoint y: 226, distance: 41.7
click at [369, 226] on div "1.0 Stars" at bounding box center [576, 224] width 656 height 16
click at [253, 246] on h3 "New Orleans Jazz Tour" at bounding box center [576, 242] width 656 height 12
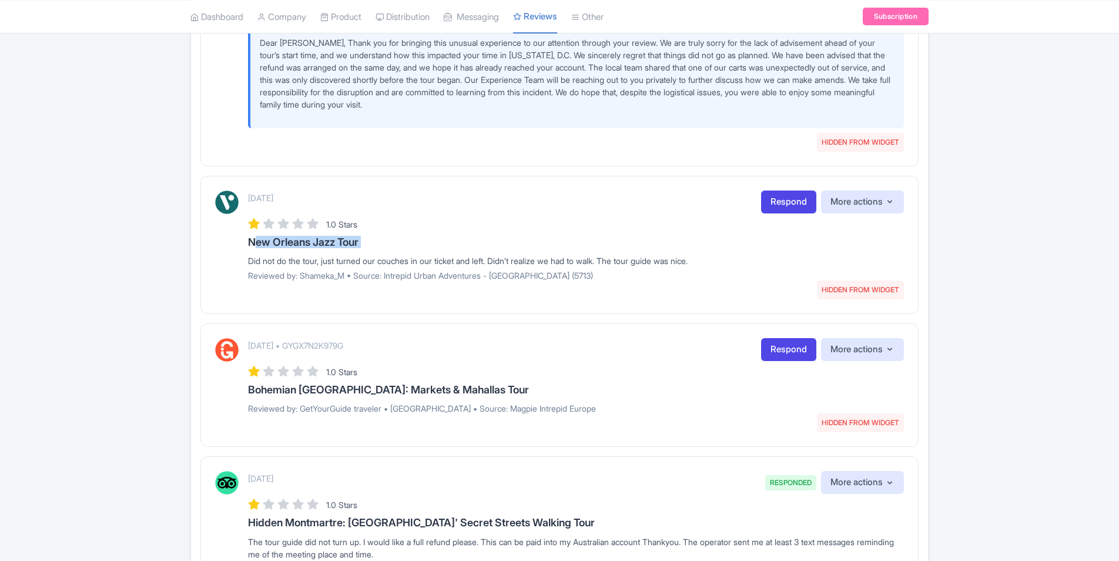
drag, startPoint x: 280, startPoint y: 198, endPoint x: 340, endPoint y: 198, distance: 60.5
click at [340, 198] on div "August 30, 2025 HIDDEN FROM WIDGET Respond More actions Hide from this page Unh…" at bounding box center [576, 201] width 656 height 23
drag, startPoint x: 338, startPoint y: 317, endPoint x: 324, endPoint y: 320, distance: 15.1
click at [337, 316] on div "September 02, 2025 HIDDEN FROM WIDGET Respond More actions Hide from this page …" at bounding box center [559, 444] width 718 height 2073
drag, startPoint x: 247, startPoint y: 345, endPoint x: 311, endPoint y: 344, distance: 64.7
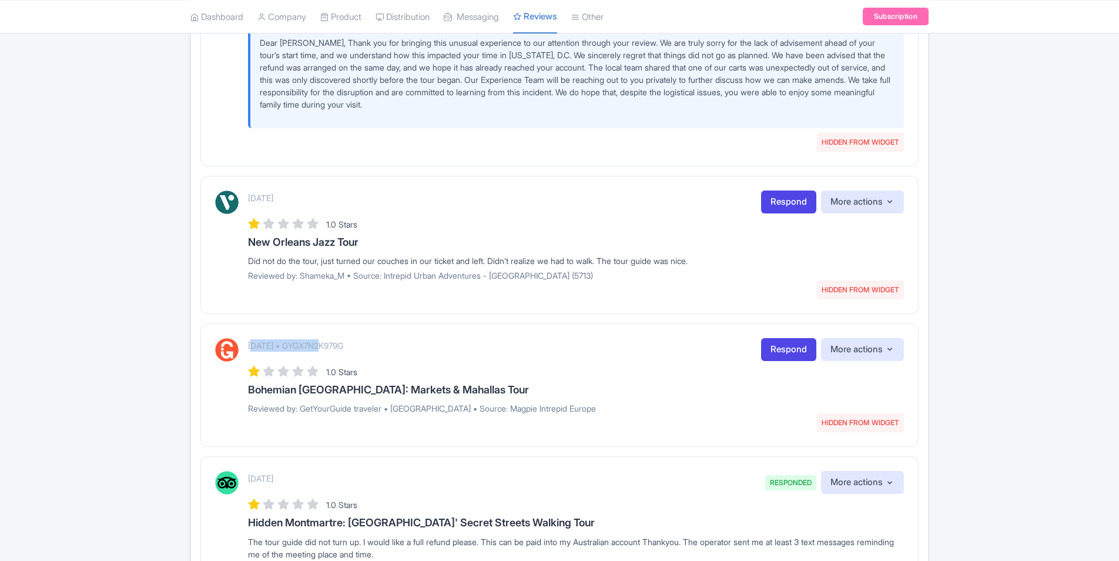
click at [311, 344] on div "August 26, 2025 • GYGX7N2K979G HIDDEN FROM WIDGET Respond More actions Hide fro…" at bounding box center [559, 380] width 689 height 85
click at [282, 260] on div "Did not do the tour, just turned our couches in our ticket and left. Didn’t rea…" at bounding box center [576, 260] width 656 height 12
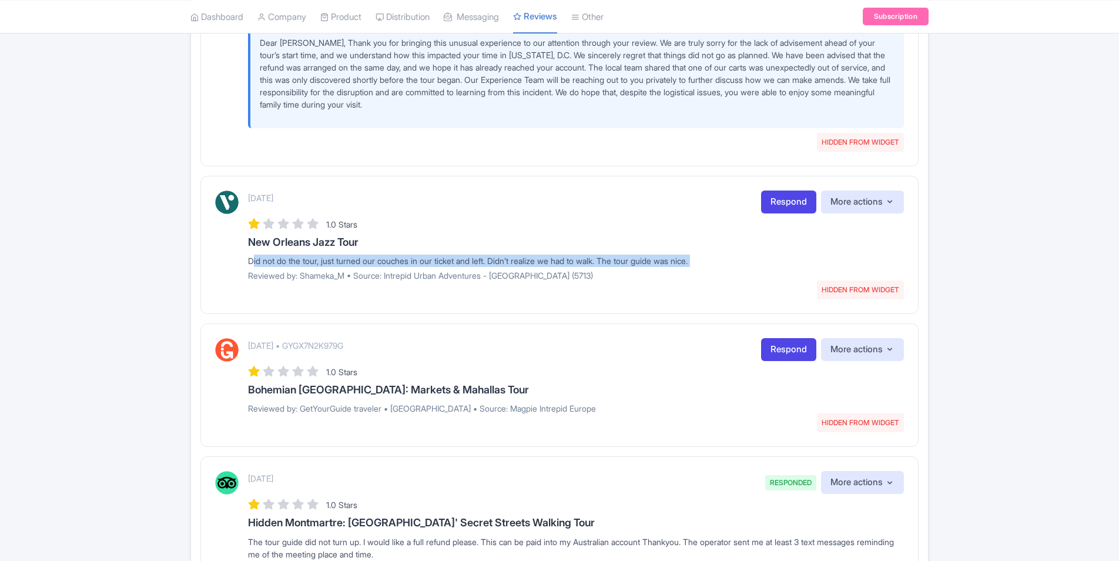
click at [281, 260] on div "Did not do the tour, just turned our couches in our ticket and left. Didn’t rea…" at bounding box center [576, 260] width 656 height 12
click at [514, 262] on div "Did not do the tour, just turned our couches in our ticket and left. Didn’t rea…" at bounding box center [576, 260] width 656 height 12
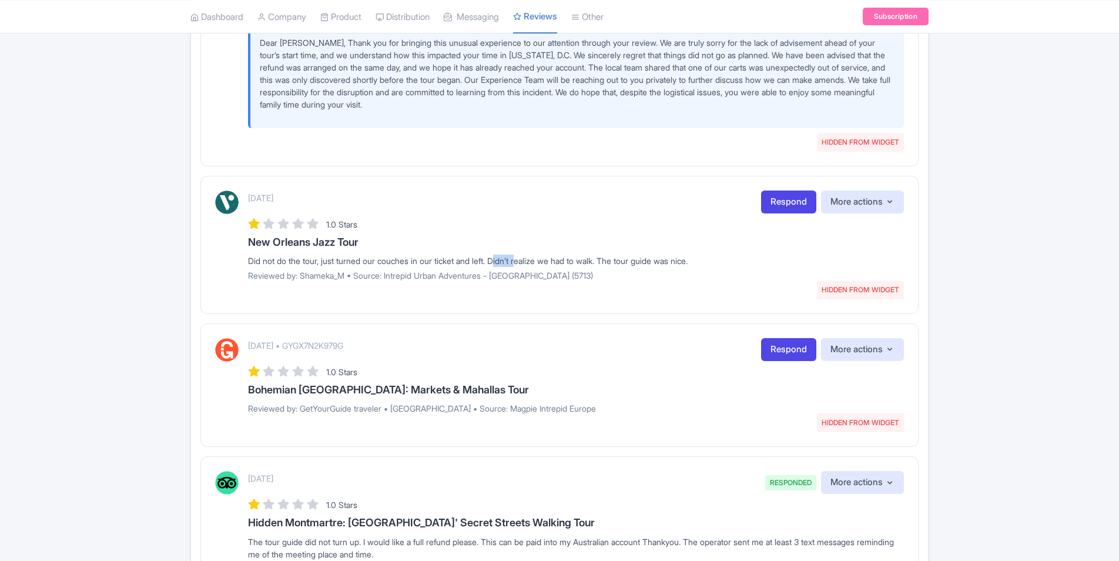
click at [514, 262] on div "Did not do the tour, just turned our couches in our ticket and left. Didn’t rea…" at bounding box center [576, 260] width 656 height 12
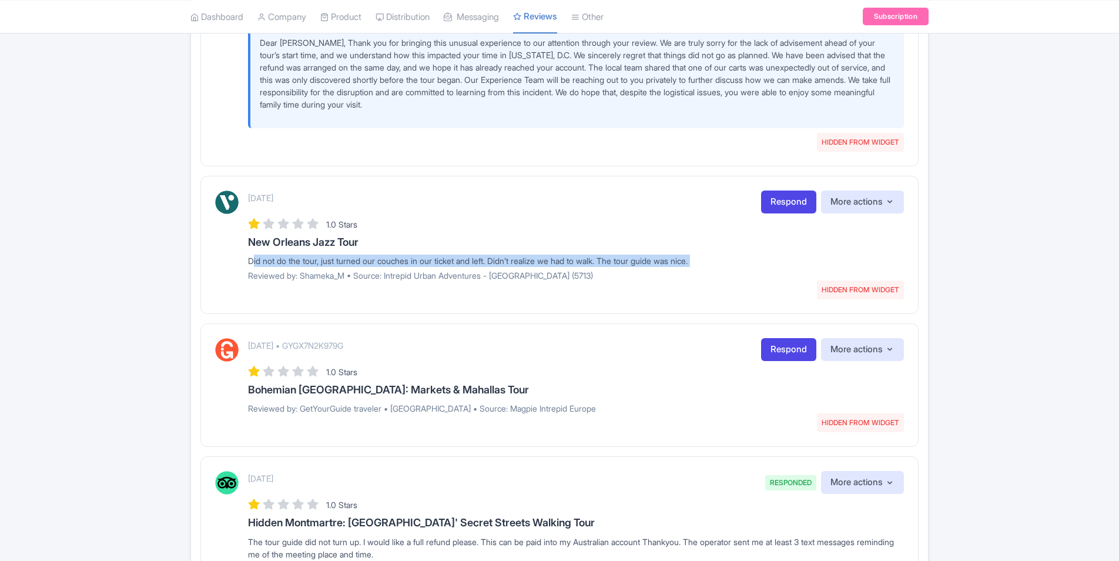
click at [514, 262] on div "Did not do the tour, just turned our couches in our ticket and left. Didn’t rea…" at bounding box center [576, 260] width 656 height 12
drag, startPoint x: 514, startPoint y: 262, endPoint x: 500, endPoint y: 264, distance: 14.8
click at [500, 264] on div "Did not do the tour, just turned our couches in our ticket and left. Didn’t rea…" at bounding box center [576, 260] width 656 height 12
drag, startPoint x: 501, startPoint y: 262, endPoint x: 614, endPoint y: 262, distance: 112.8
click at [614, 262] on div "Did not do the tour, just turned our couches in our ticket and left. Didn’t rea…" at bounding box center [576, 260] width 656 height 12
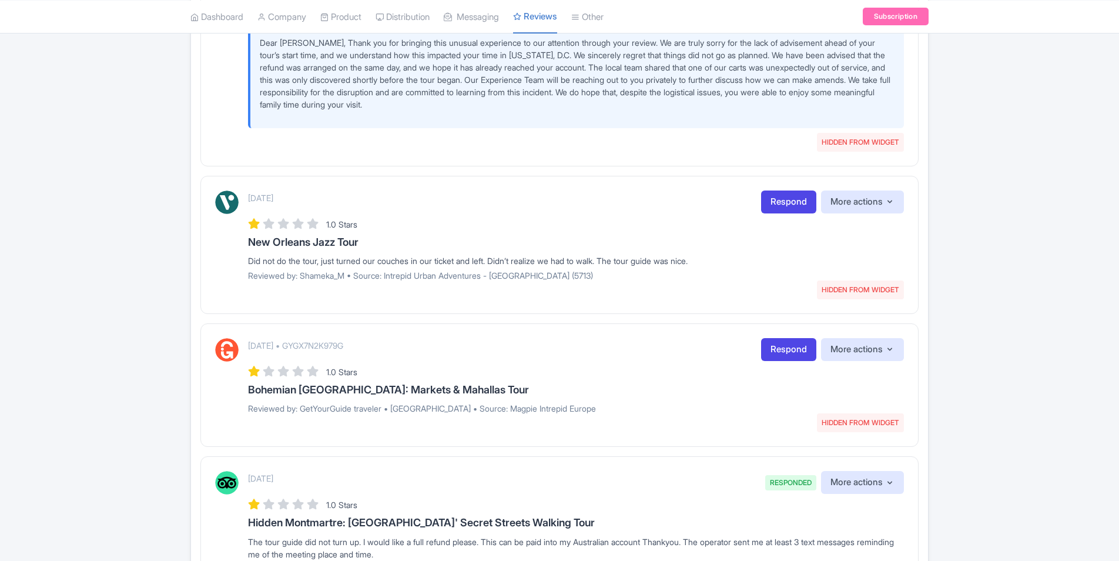
click at [616, 291] on div "August 30, 2025 HIDDEN FROM WIDGET Respond More actions Hide from this page Unh…" at bounding box center [559, 245] width 718 height 138
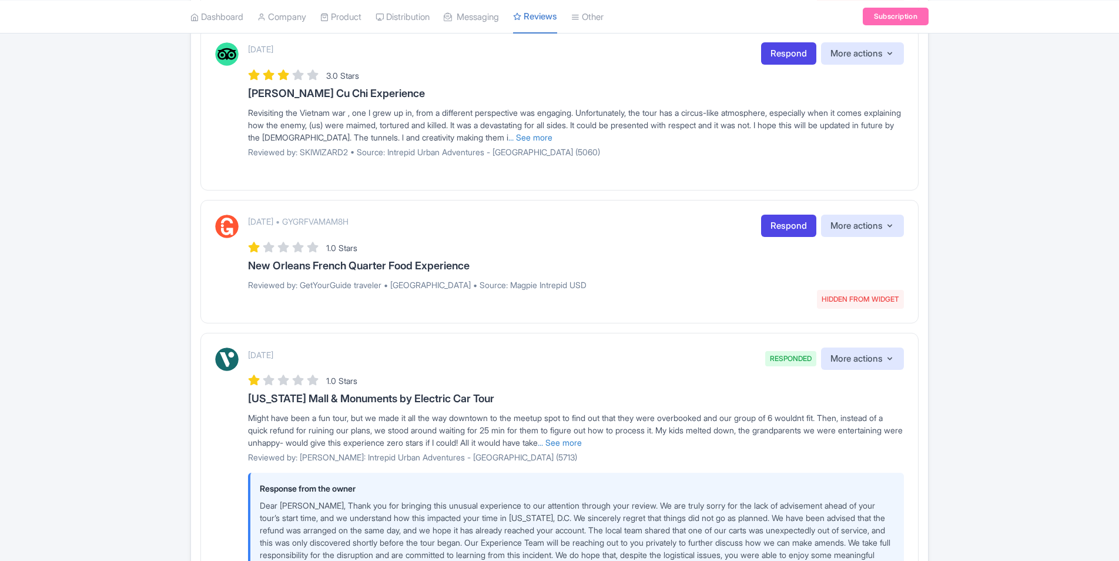
scroll to position [427, 0]
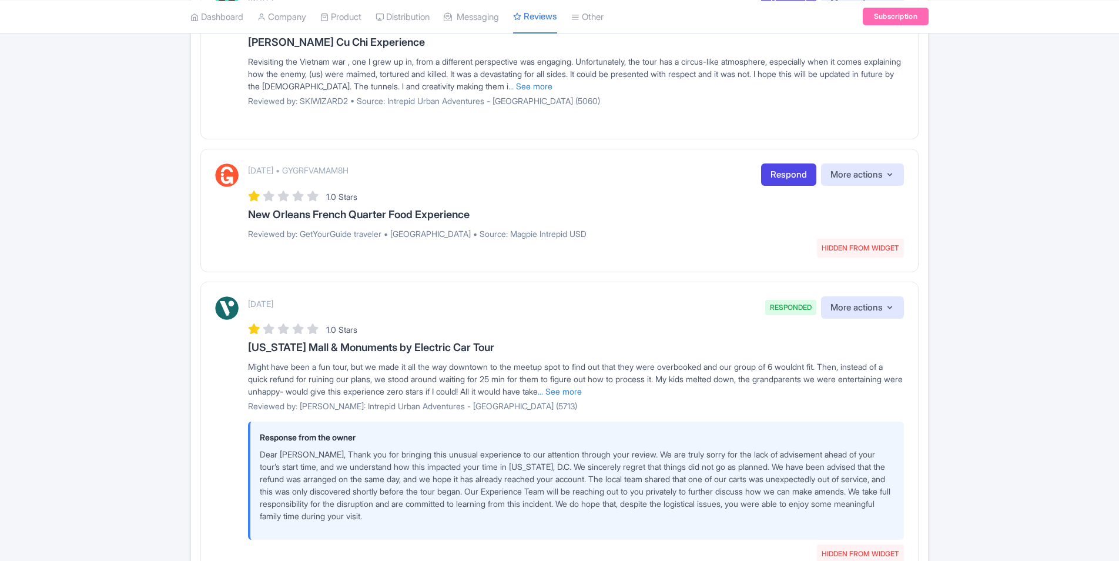
click at [332, 348] on h3 "Washington Mall & Monuments by Electric Car Tour" at bounding box center [576, 347] width 656 height 12
drag, startPoint x: 326, startPoint y: 330, endPoint x: 373, endPoint y: 330, distance: 47.6
click at [373, 330] on div "1.0 Stars" at bounding box center [576, 329] width 656 height 16
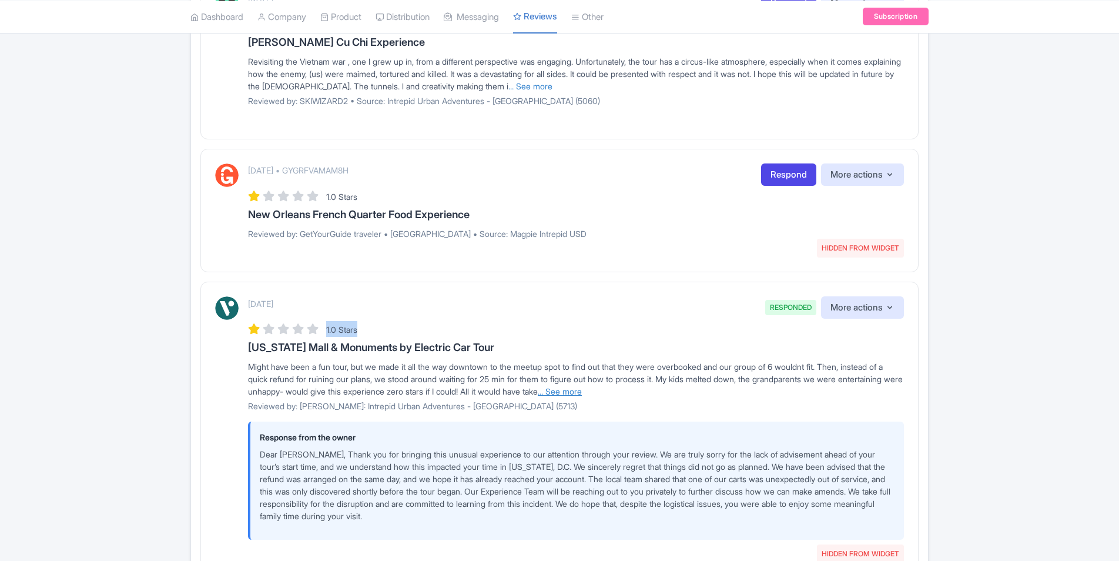
click at [582, 391] on link "... See more" at bounding box center [560, 391] width 44 height 10
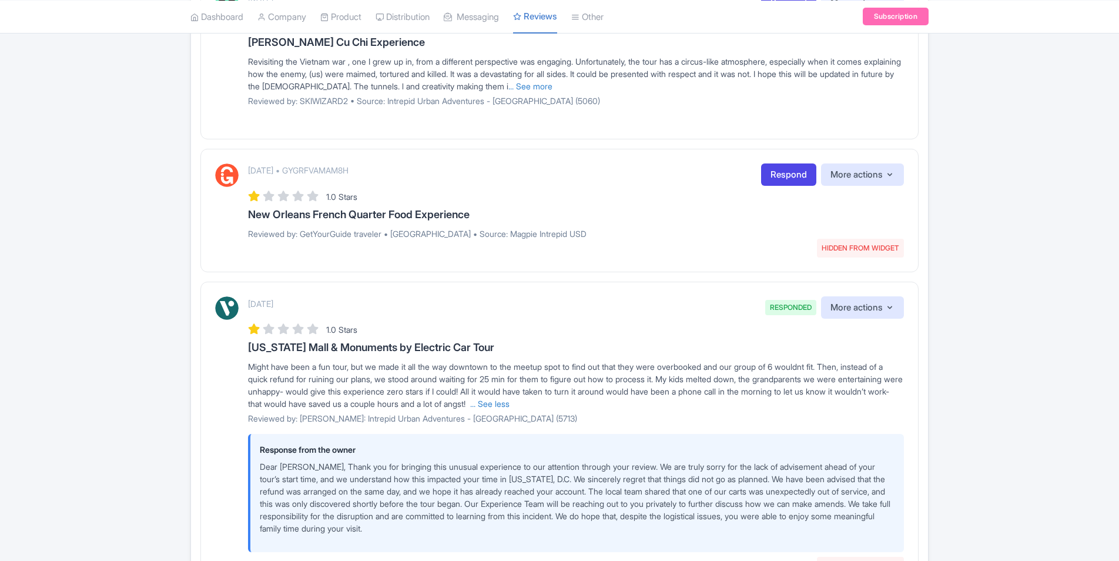
click at [668, 397] on div "Might have been a fun tour, but we made it all the way downtown to the meetup s…" at bounding box center [576, 384] width 656 height 49
click at [625, 368] on span "Might have been a fun tour, but we made it all the way downtown to the meetup s…" at bounding box center [575, 384] width 655 height 47
drag, startPoint x: 679, startPoint y: 366, endPoint x: 842, endPoint y: 368, distance: 162.8
click at [842, 368] on span "Might have been a fun tour, but we made it all the way downtown to the meetup s…" at bounding box center [575, 384] width 655 height 47
click at [327, 327] on span "1.0 Stars" at bounding box center [341, 329] width 31 height 10
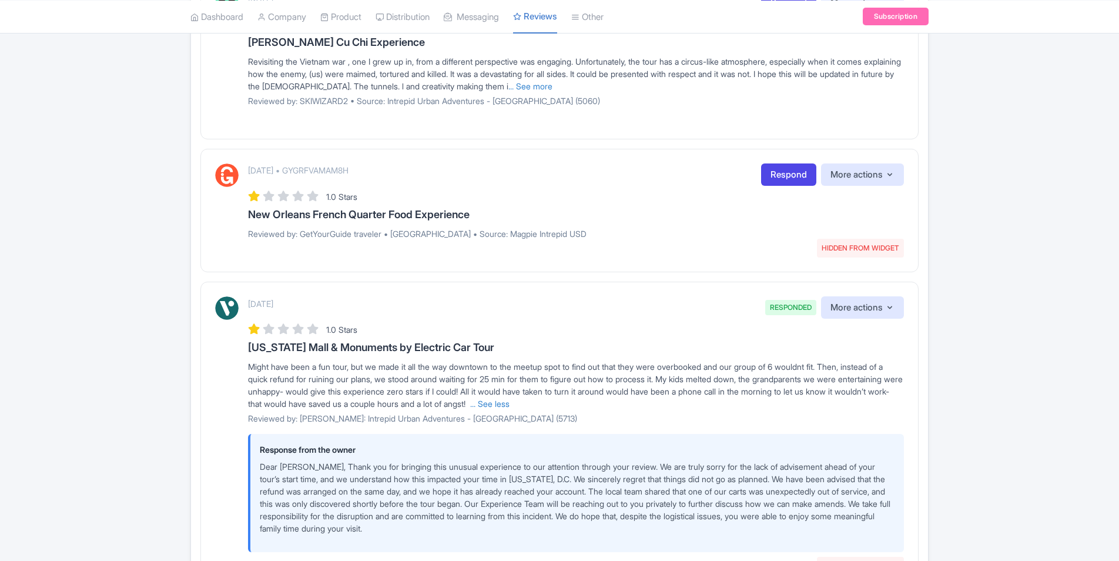
drag, startPoint x: 246, startPoint y: 303, endPoint x: 338, endPoint y: 314, distance: 92.3
click at [338, 314] on div "August 31, 2025 RESPONDED HIDDEN FROM WIDGET More actions Hide from this page U…" at bounding box center [559, 431] width 689 height 270
click at [528, 211] on h3 "New Orleans French Quarter Food Experience" at bounding box center [576, 215] width 656 height 12
drag, startPoint x: 247, startPoint y: 170, endPoint x: 311, endPoint y: 173, distance: 63.5
click at [311, 173] on div "August 31, 2025 • GYGRFVAMAM8H HIDDEN FROM WIDGET Respond More actions Hide fro…" at bounding box center [559, 205] width 689 height 85
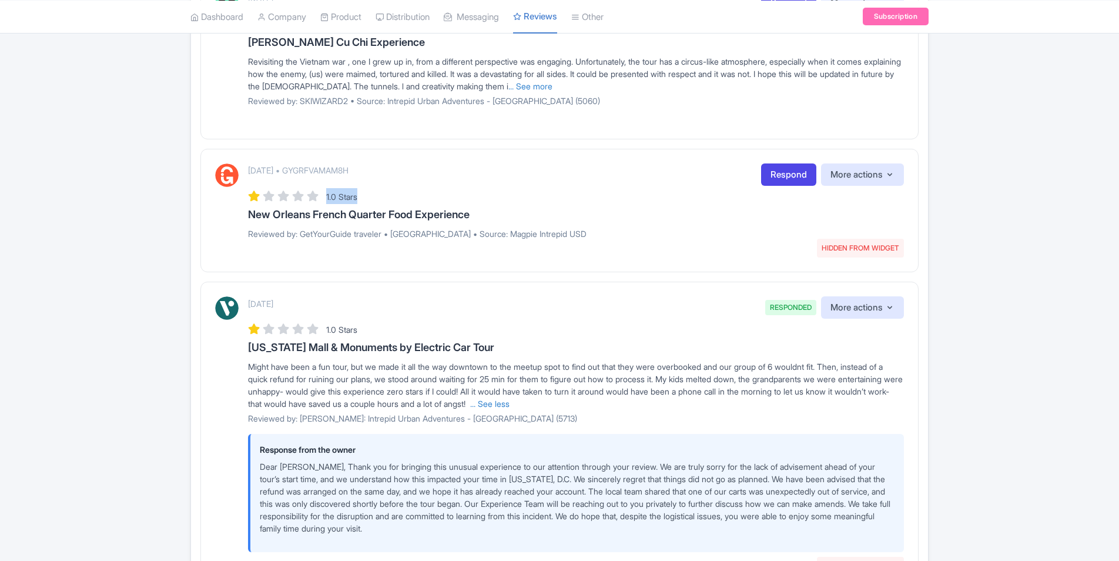
drag, startPoint x: 327, startPoint y: 194, endPoint x: 367, endPoint y: 199, distance: 40.8
click at [367, 199] on div "1.0 Stars" at bounding box center [576, 196] width 656 height 16
click at [287, 216] on h3 "New Orleans French Quarter Food Experience" at bounding box center [576, 215] width 656 height 12
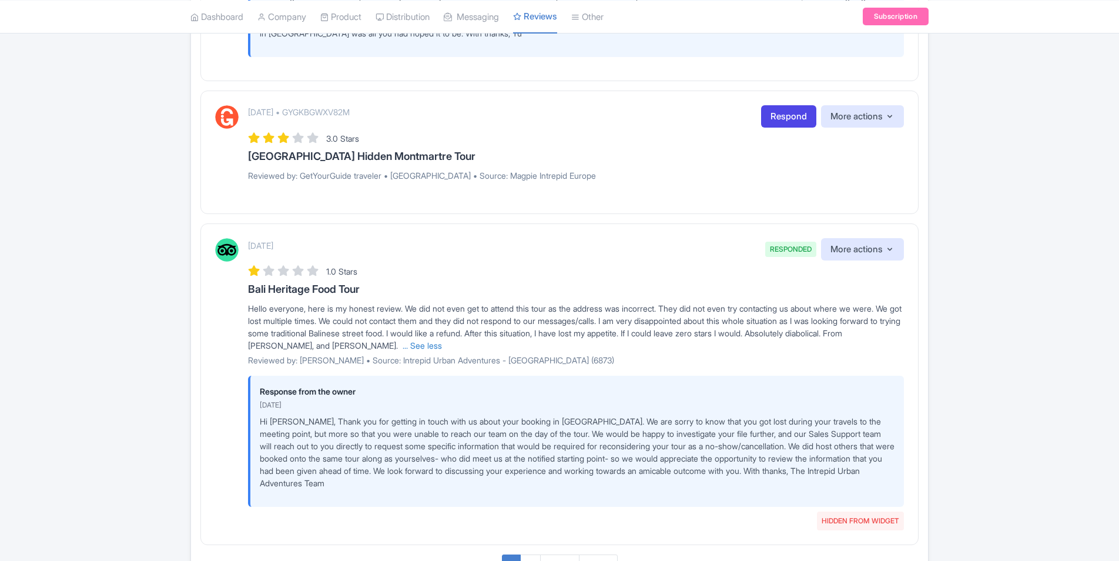
scroll to position [1862, 0]
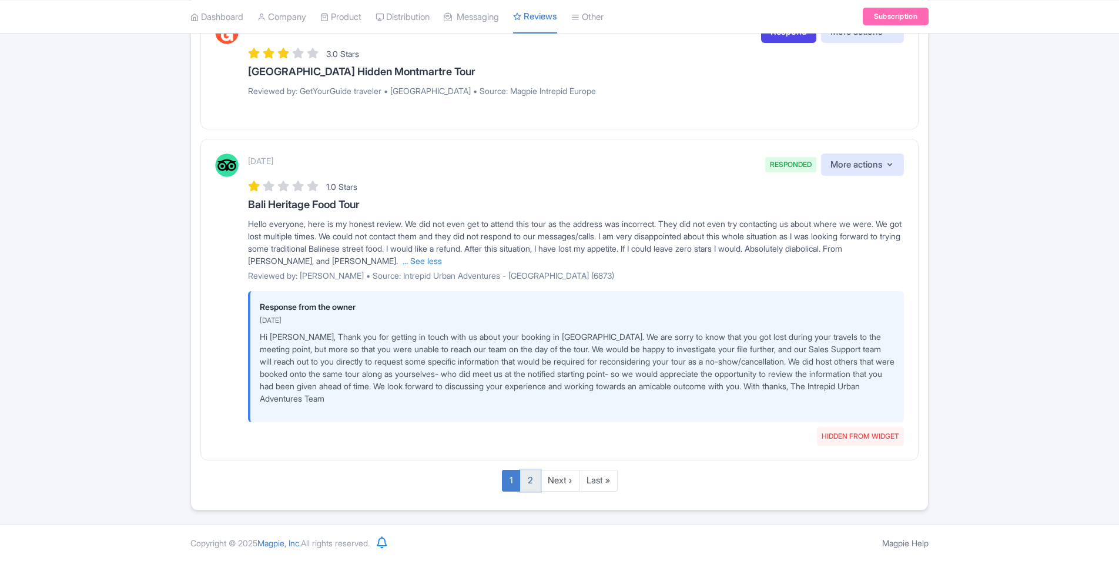
click at [535, 481] on link "2" at bounding box center [530, 481] width 21 height 22
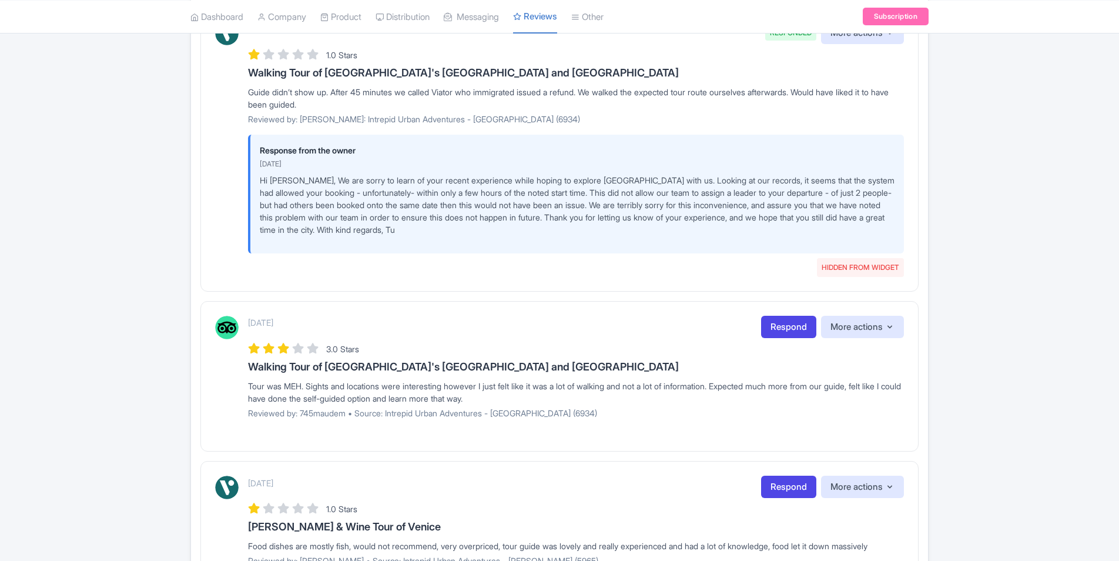
scroll to position [344, 0]
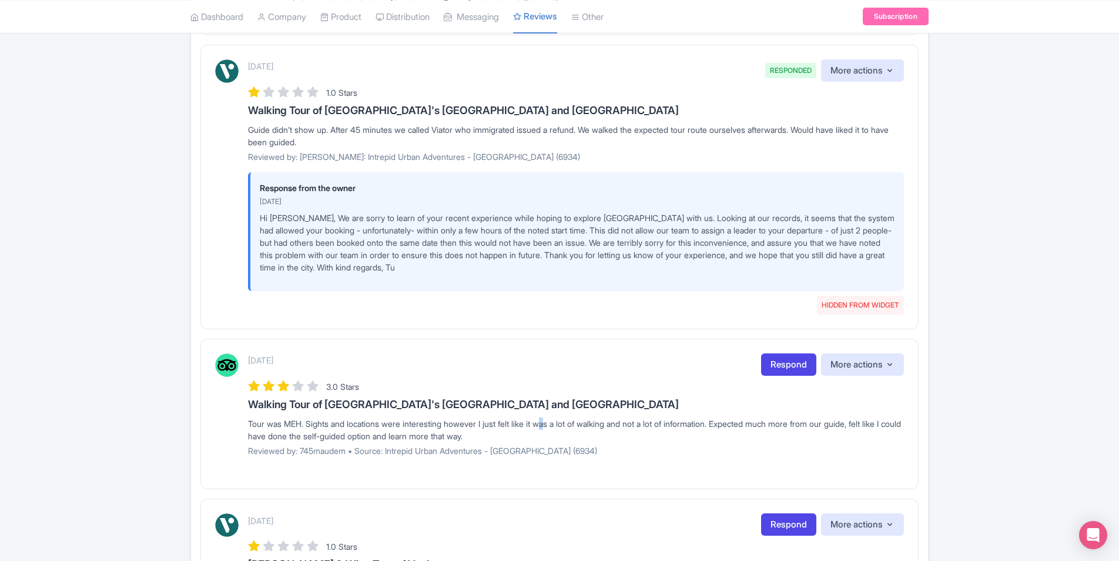
click at [551, 424] on div "Tour was MEH. Sights and locations were interesting however I just felt like it…" at bounding box center [576, 429] width 656 height 25
drag, startPoint x: 551, startPoint y: 424, endPoint x: 534, endPoint y: 425, distance: 17.6
click at [531, 425] on div "Tour was MEH. Sights and locations were interesting however I just felt like it…" at bounding box center [576, 429] width 656 height 25
drag, startPoint x: 543, startPoint y: 422, endPoint x: 734, endPoint y: 428, distance: 191.1
click at [734, 428] on div "Tour was MEH. Sights and locations were interesting however I just felt like it…" at bounding box center [576, 429] width 656 height 25
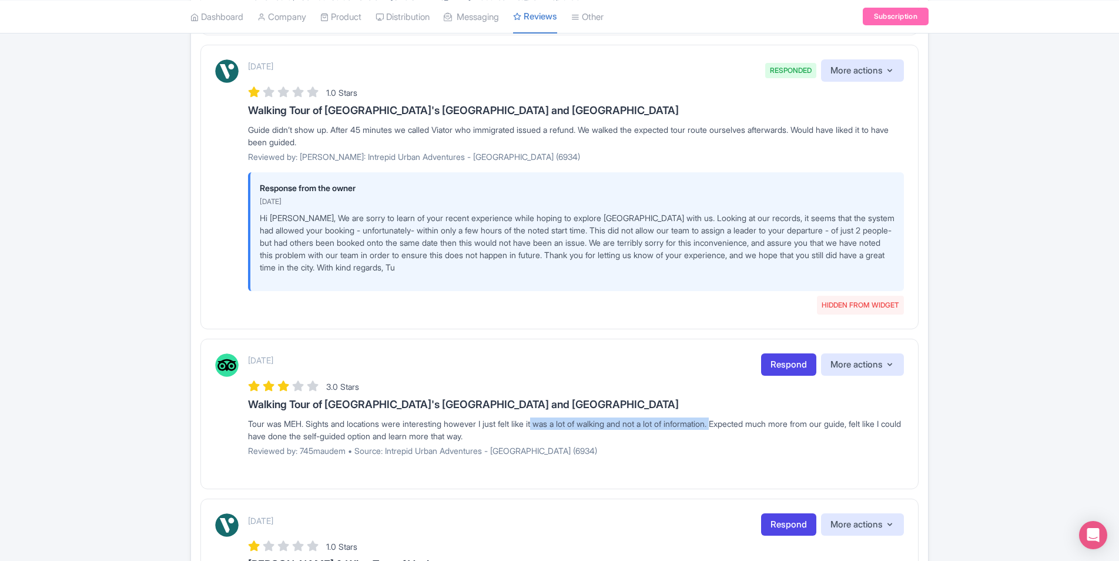
drag, startPoint x: 734, startPoint y: 428, endPoint x: 683, endPoint y: 427, distance: 50.5
click at [688, 427] on div "Tour was MEH. Sights and locations were interesting however I just felt like it…" at bounding box center [576, 429] width 656 height 25
drag, startPoint x: 542, startPoint y: 426, endPoint x: 542, endPoint y: 435, distance: 8.8
click at [542, 435] on div "Tour was MEH. Sights and locations were interesting however I just felt like it…" at bounding box center [576, 429] width 656 height 25
copy div "t was a lot of walking and not a lot of information. Expected much more from ou…"
